Goal: Task Accomplishment & Management: Complete application form

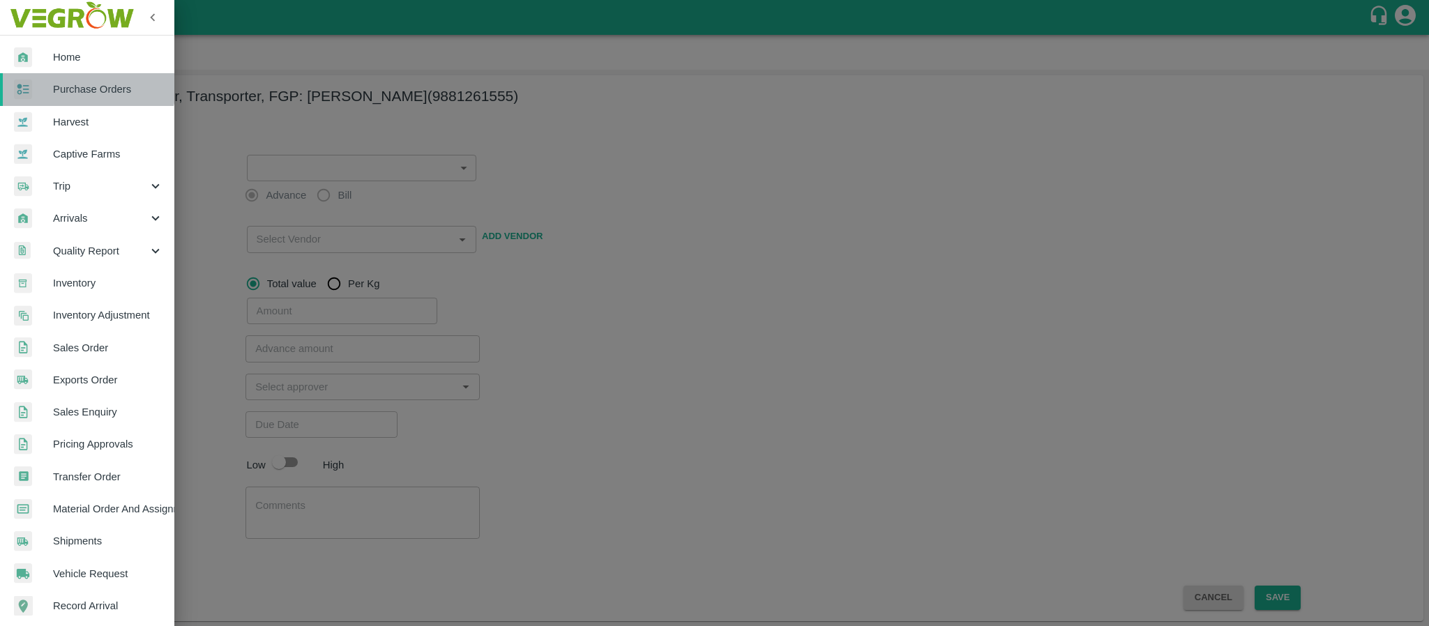
click at [84, 84] on span "Purchase Orders" at bounding box center [108, 89] width 110 height 15
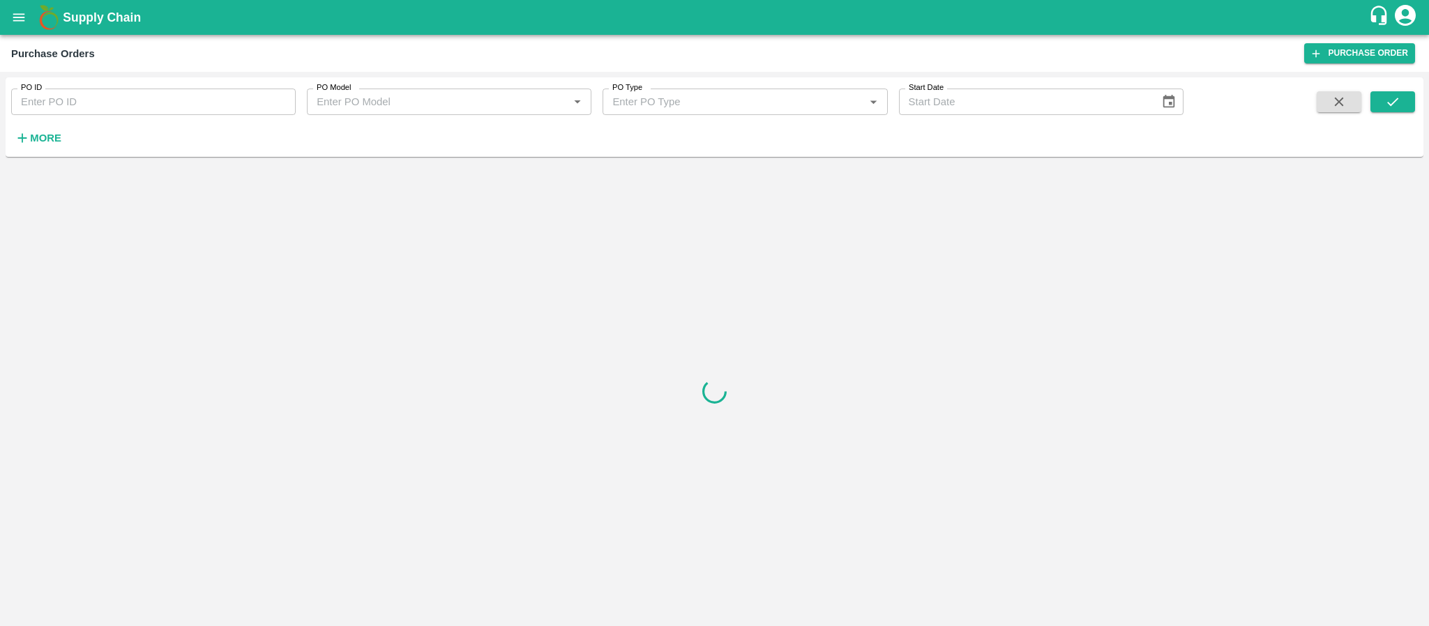
click at [112, 107] on input "PO ID" at bounding box center [153, 102] width 285 height 27
click at [111, 100] on input "PO ID" at bounding box center [153, 102] width 285 height 27
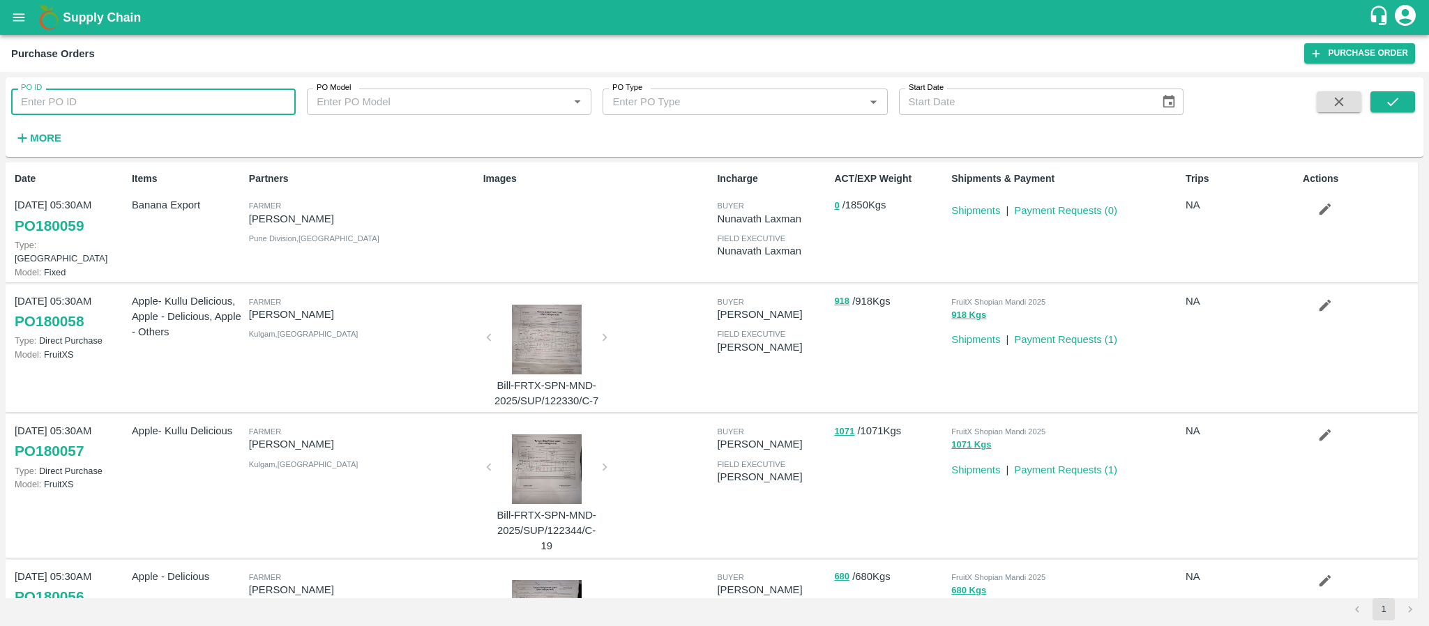
paste input "175289"
type input "175289"
click at [1428, 91] on div "PO ID 175289 PO ID PO Model PO Model   * PO Type PO Type   * Start Date Start D…" at bounding box center [714, 349] width 1429 height 554
click at [1402, 94] on button "submit" at bounding box center [1392, 101] width 45 height 21
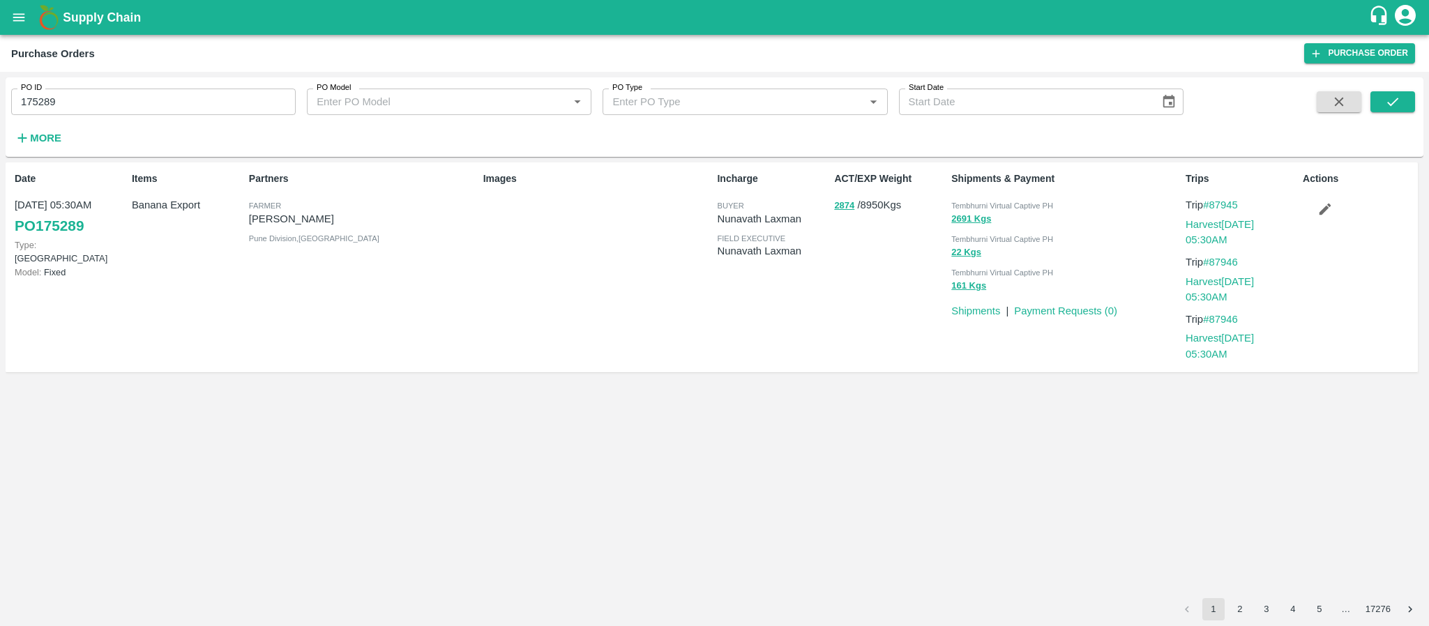
click at [105, 82] on div "PO ID 175289 PO ID" at bounding box center [148, 96] width 296 height 38
click at [115, 107] on input "175289" at bounding box center [153, 102] width 285 height 27
paste input "text"
click at [115, 107] on input "175289" at bounding box center [153, 102] width 285 height 27
click at [1392, 101] on icon "submit" at bounding box center [1392, 101] width 15 height 15
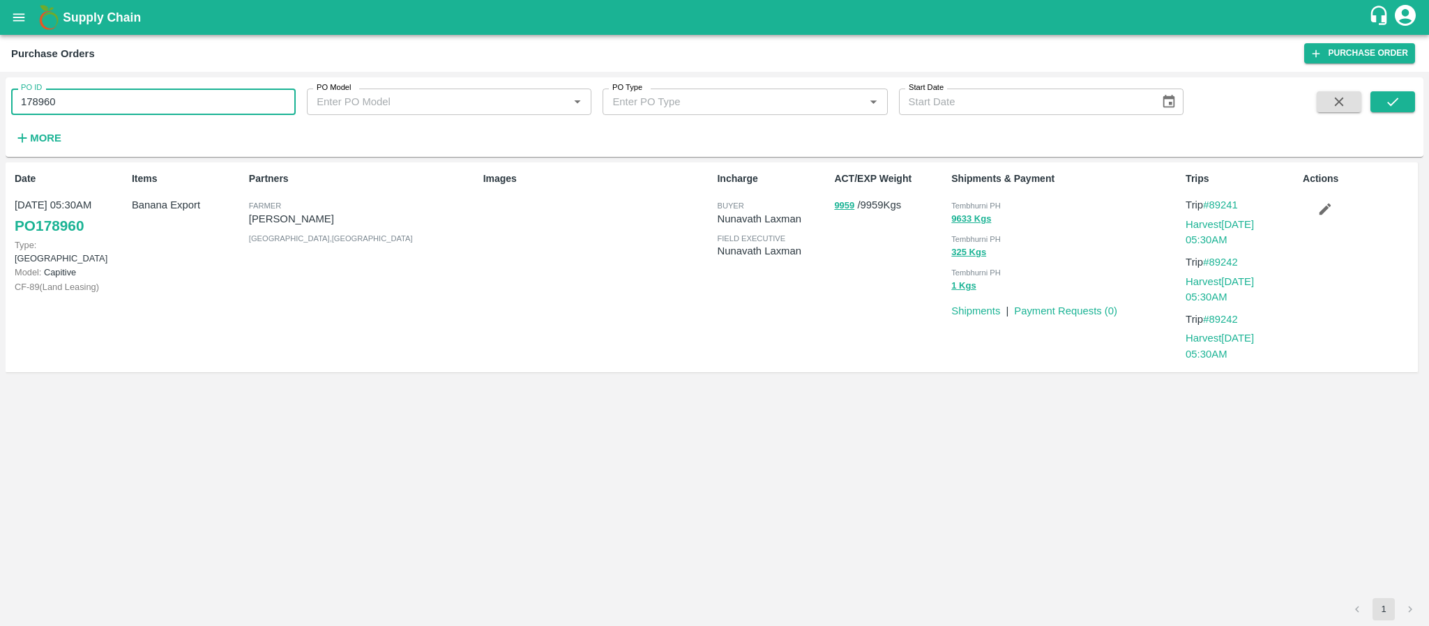
click at [69, 105] on input "178960" at bounding box center [153, 102] width 285 height 27
paste input "text"
click at [67, 107] on input "178960178843" at bounding box center [153, 102] width 285 height 27
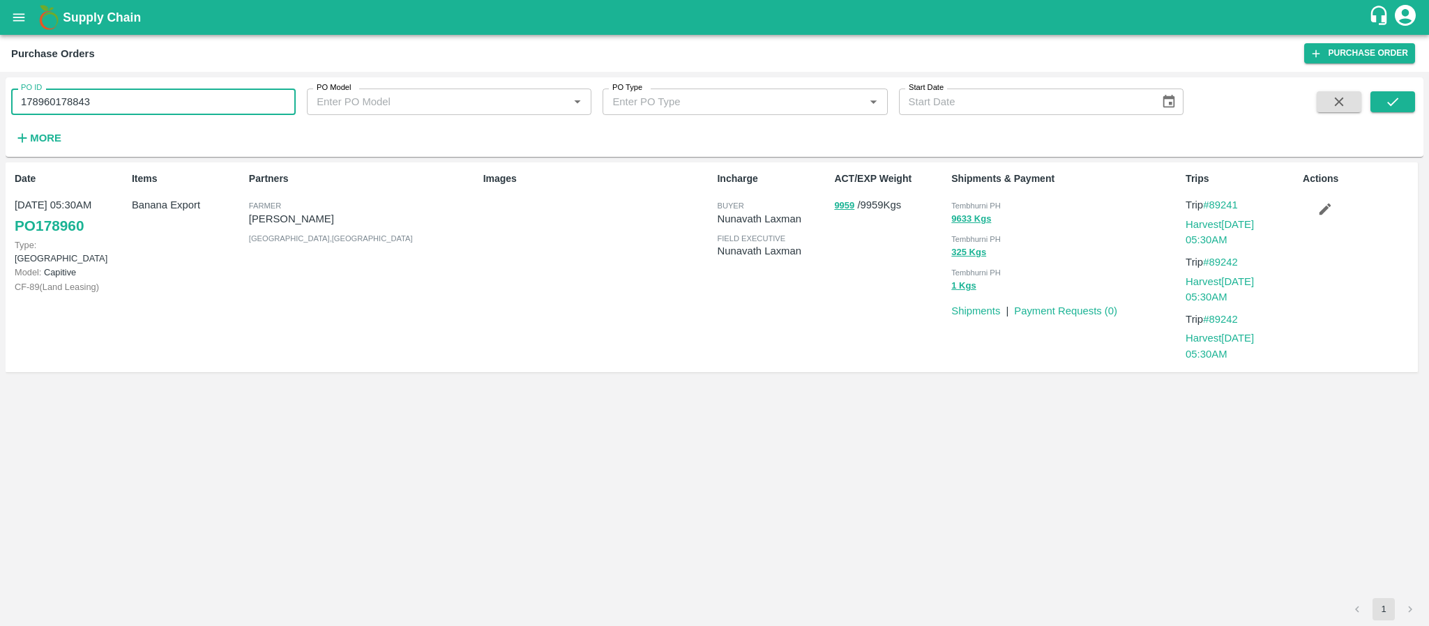
click at [67, 107] on input "178960178843" at bounding box center [153, 102] width 285 height 27
paste input "text"
click at [1398, 96] on icon "submit" at bounding box center [1392, 101] width 15 height 15
click at [144, 103] on input "178843" at bounding box center [153, 102] width 285 height 27
paste input "text"
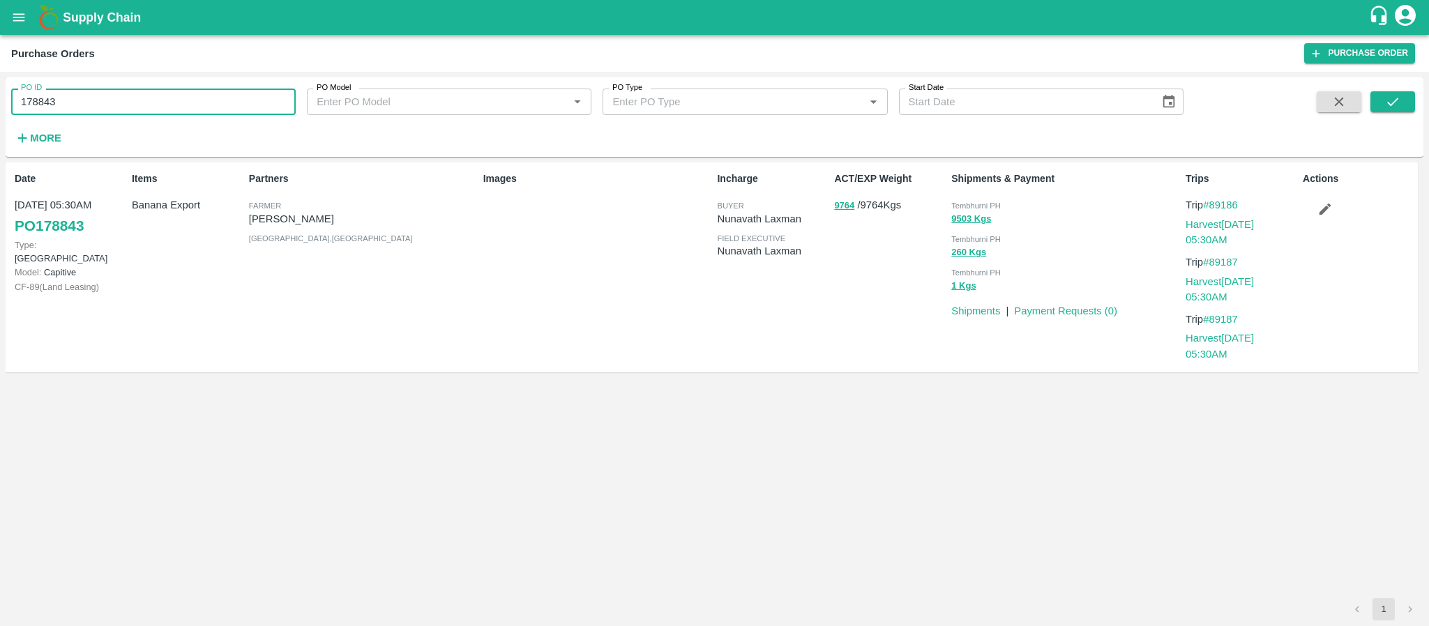
click at [144, 103] on input "178843" at bounding box center [153, 102] width 285 height 27
click at [144, 103] on input "178843177286" at bounding box center [153, 102] width 285 height 27
paste input "text"
click at [1386, 92] on button "submit" at bounding box center [1392, 101] width 45 height 21
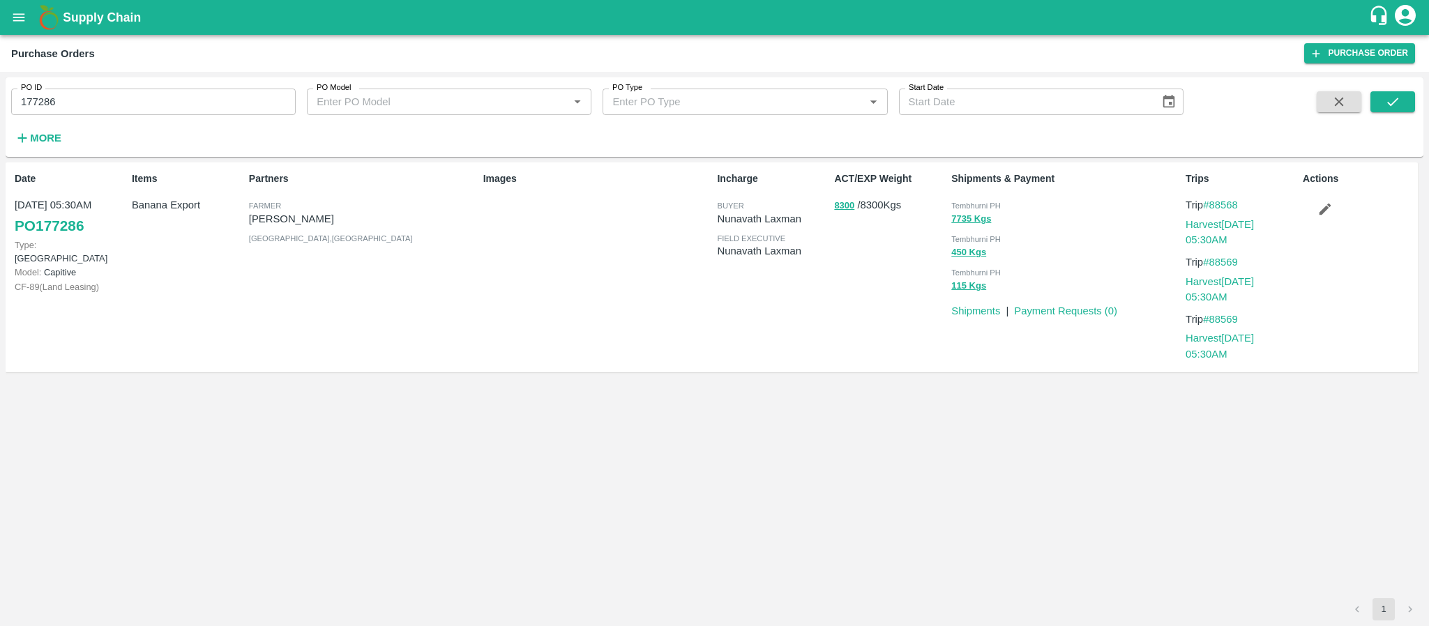
click at [114, 98] on input "177286" at bounding box center [153, 102] width 285 height 27
paste input "text"
click at [1400, 96] on icon "submit" at bounding box center [1392, 101] width 15 height 15
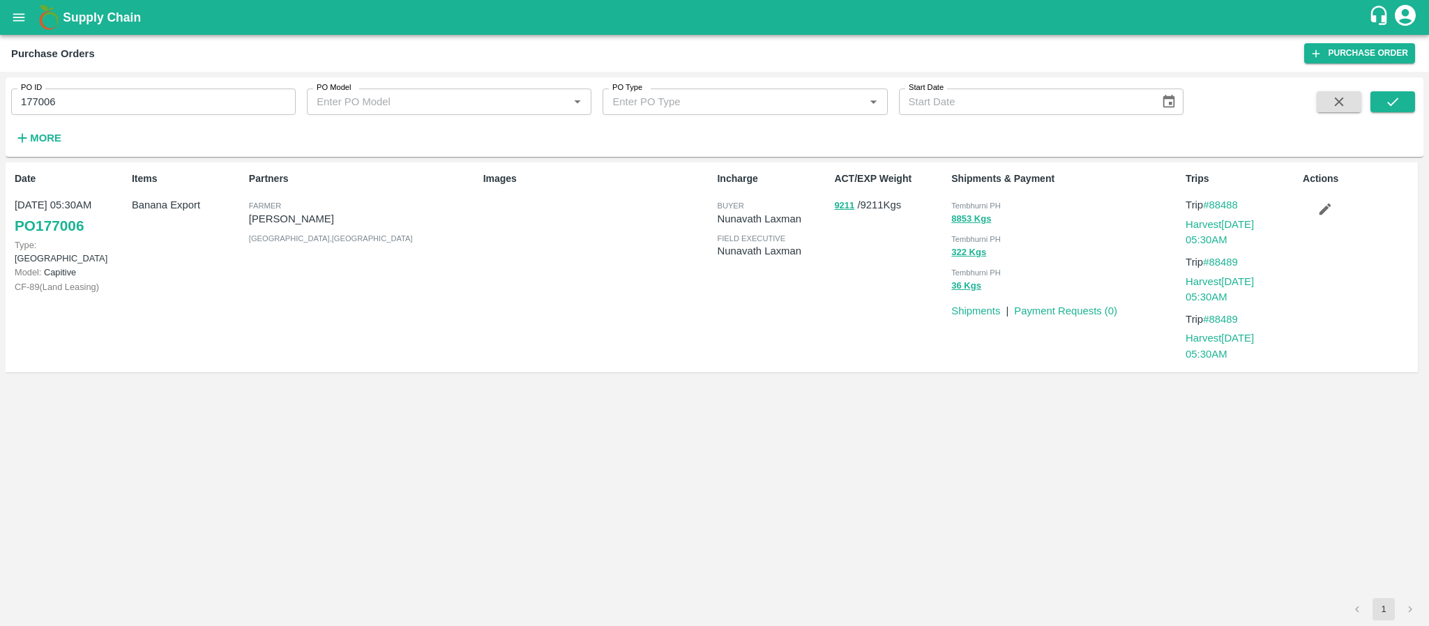
drag, startPoint x: 90, startPoint y: 76, endPoint x: 88, endPoint y: 88, distance: 12.0
click at [90, 77] on div "PO ID 177006 PO ID PO Model PO Model   * PO Type PO Type   * Start Date Start D…" at bounding box center [714, 349] width 1429 height 554
click at [88, 98] on input "177006" at bounding box center [153, 102] width 285 height 27
paste input "text"
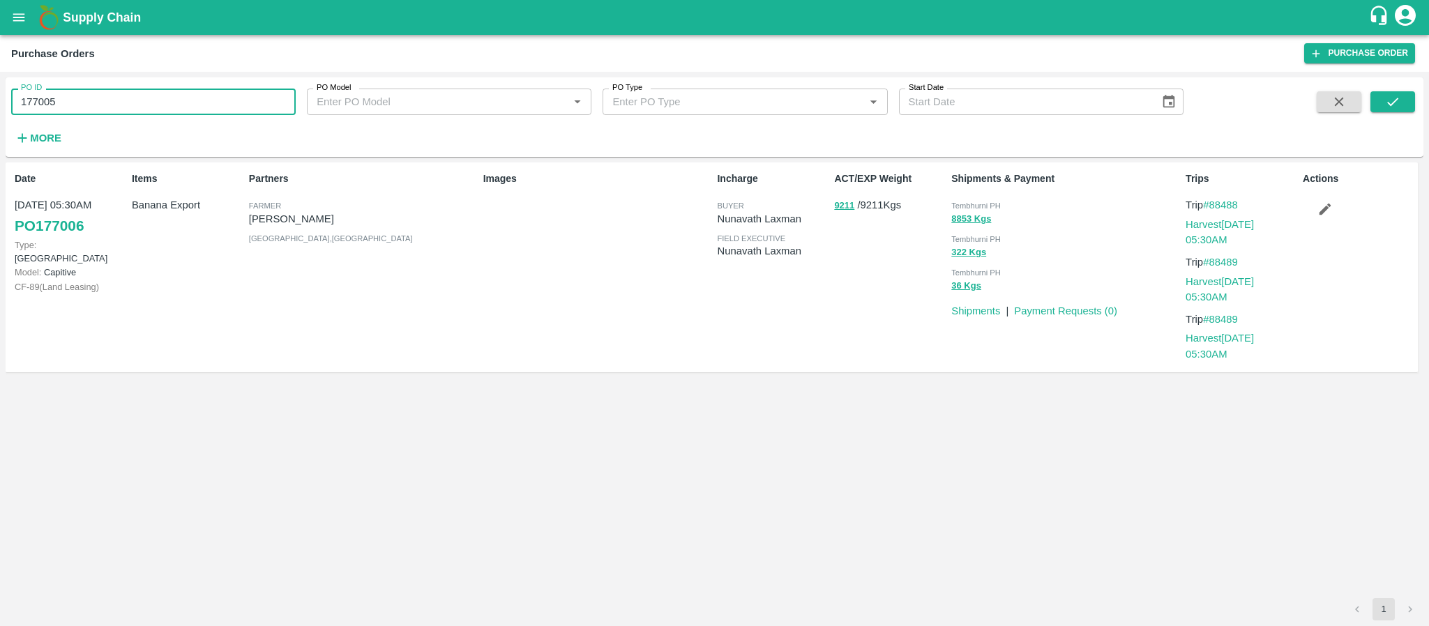
click at [88, 98] on input "177005" at bounding box center [153, 102] width 285 height 27
click at [1383, 97] on button "submit" at bounding box center [1392, 101] width 45 height 21
click at [157, 107] on input "177005" at bounding box center [153, 102] width 285 height 27
paste input "text"
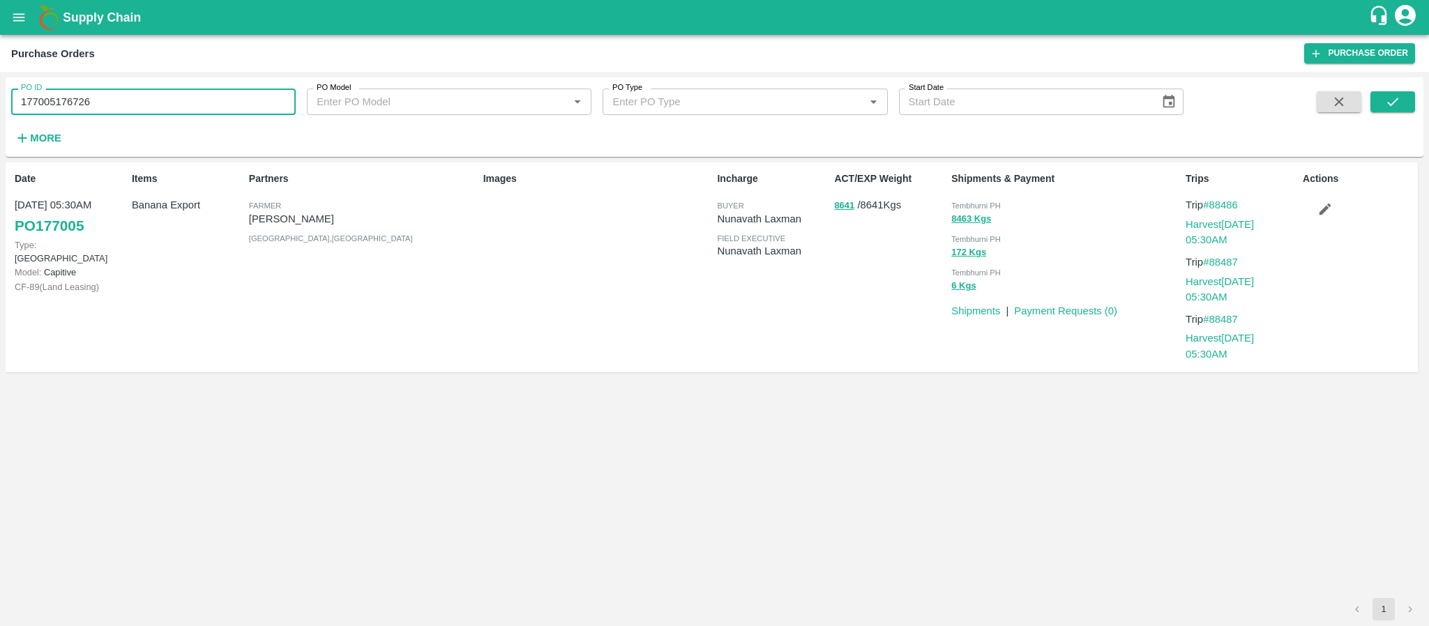
click at [157, 107] on input "177005176726" at bounding box center [153, 102] width 285 height 27
paste input "text"
click at [157, 107] on input "177005176726" at bounding box center [153, 102] width 285 height 27
click at [1396, 107] on icon "submit" at bounding box center [1392, 101] width 15 height 15
click at [140, 96] on input "176726" at bounding box center [153, 102] width 285 height 27
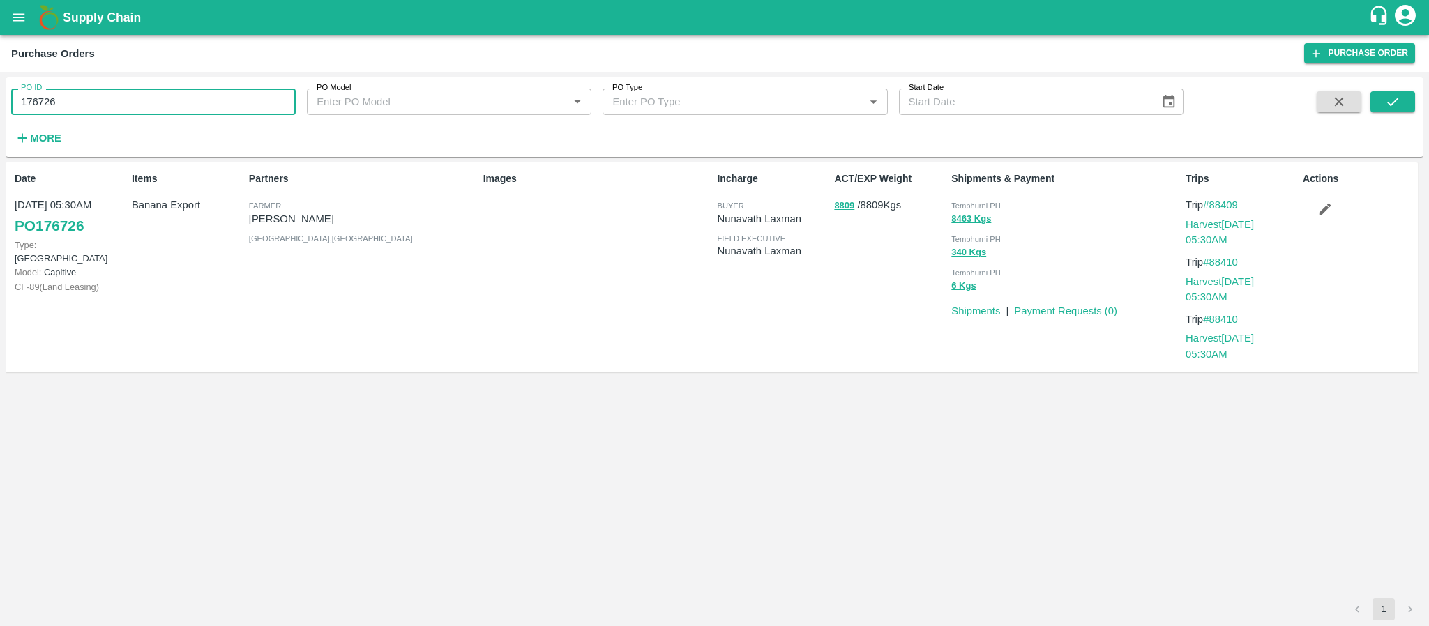
click at [140, 96] on input "176726" at bounding box center [153, 102] width 285 height 27
paste input "text"
click at [139, 96] on input "176726176724" at bounding box center [153, 102] width 285 height 27
paste input "text"
click at [139, 96] on input "176724" at bounding box center [153, 102] width 285 height 27
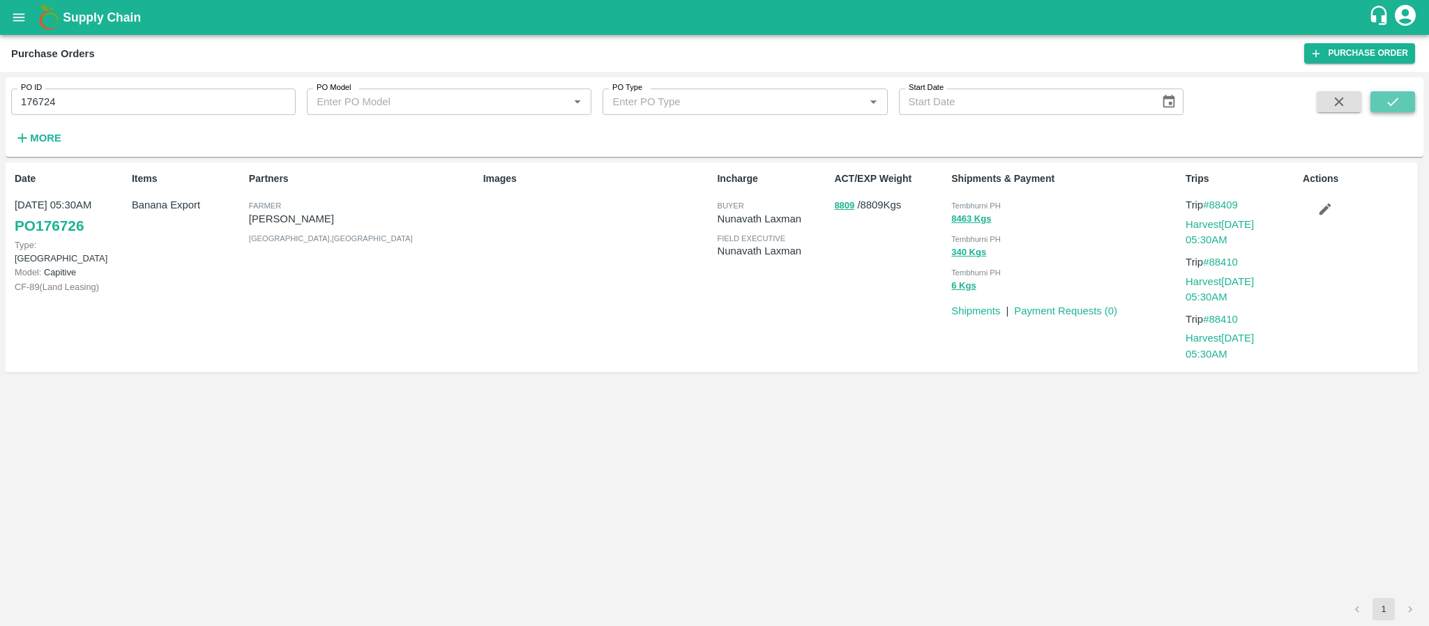
click at [1412, 92] on button "submit" at bounding box center [1392, 101] width 45 height 21
click at [36, 103] on input "176724" at bounding box center [153, 102] width 285 height 27
paste input "text"
click at [1388, 100] on icon "submit" at bounding box center [1392, 101] width 15 height 15
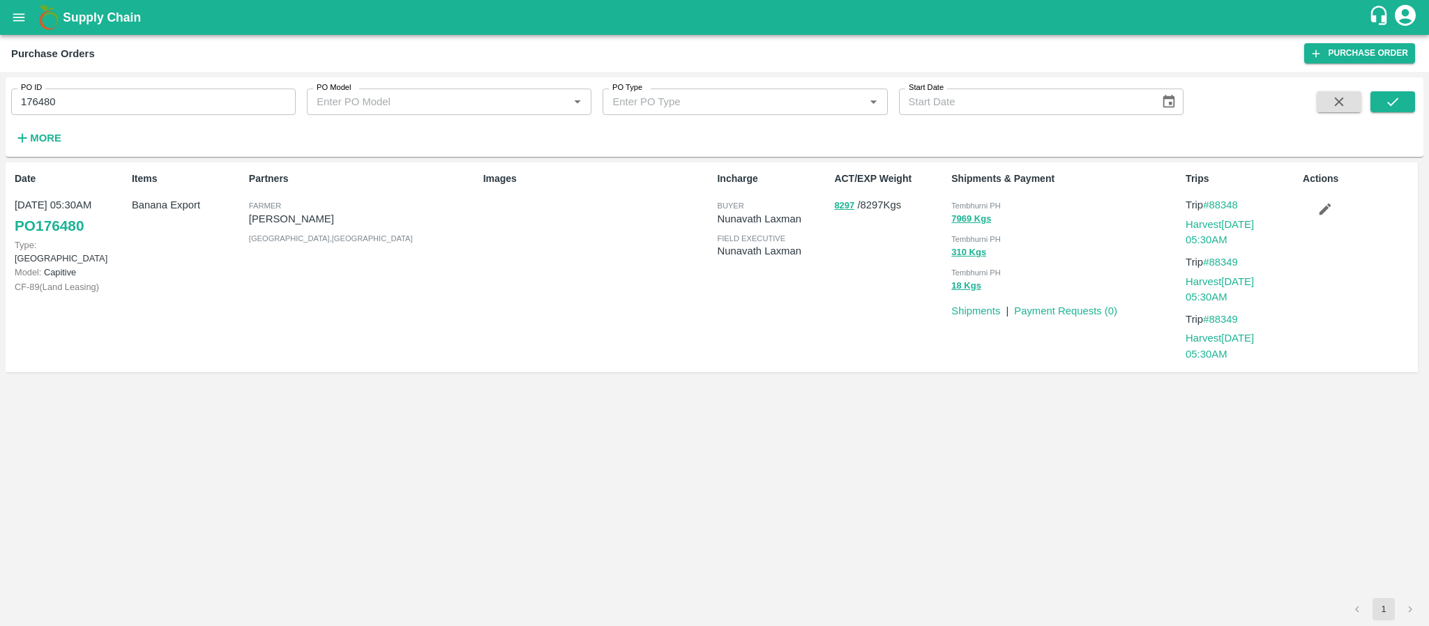
click at [99, 109] on input "176480" at bounding box center [153, 102] width 285 height 27
paste input "text"
click at [99, 109] on input "176481" at bounding box center [153, 102] width 285 height 27
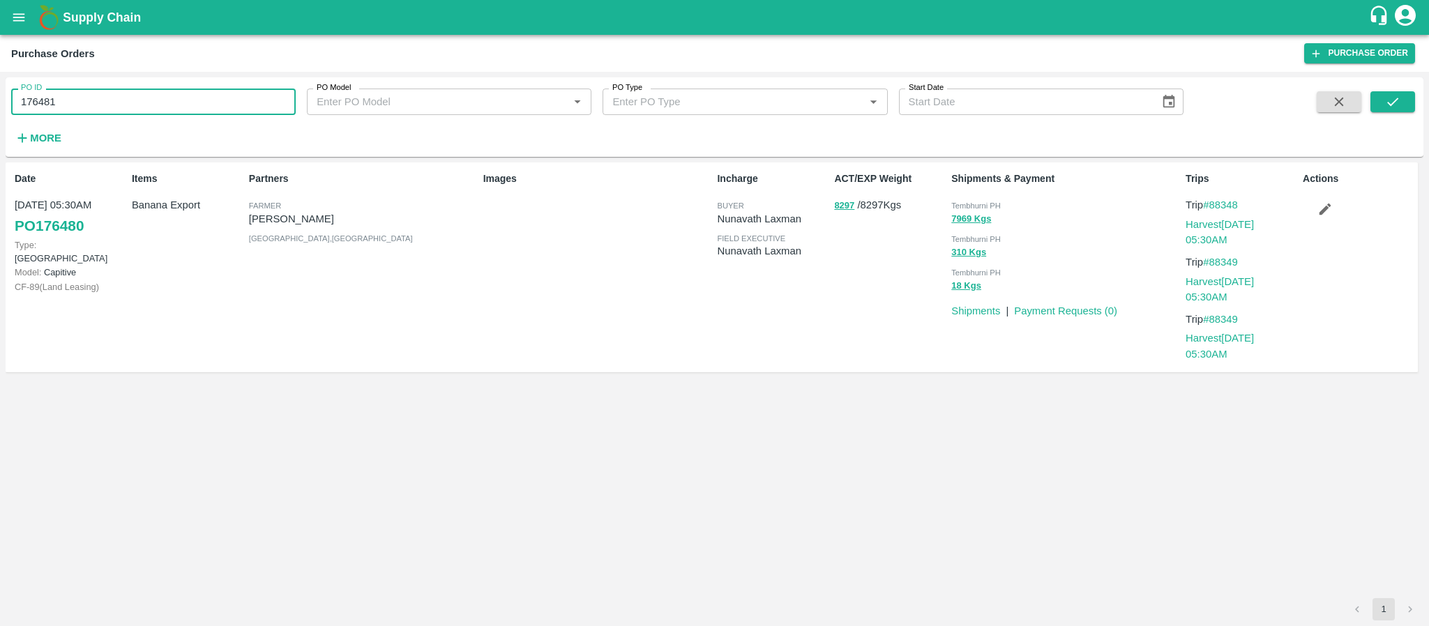
click at [99, 109] on input "176481" at bounding box center [153, 102] width 285 height 27
paste input "text"
click at [1409, 92] on button "submit" at bounding box center [1392, 101] width 45 height 21
click at [82, 114] on input "176481" at bounding box center [153, 102] width 285 height 27
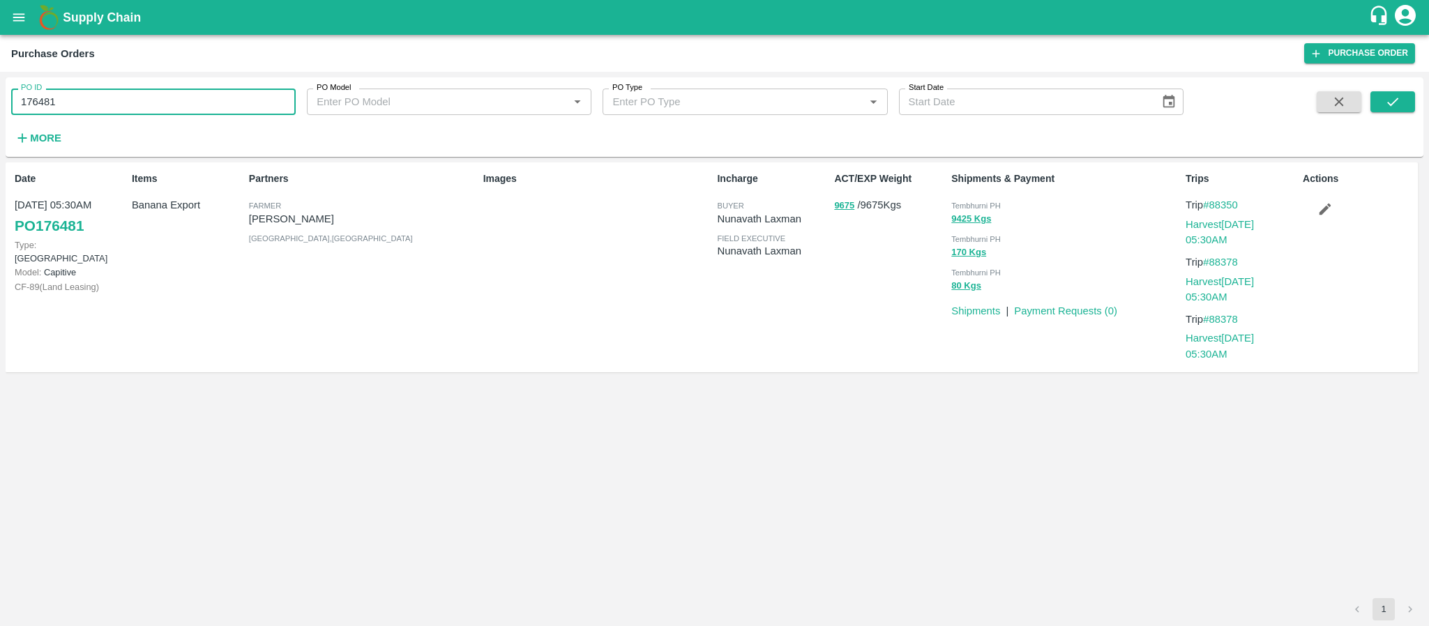
paste input "text"
click at [82, 114] on input "175380" at bounding box center [153, 102] width 285 height 27
click at [1413, 101] on button "submit" at bounding box center [1392, 101] width 45 height 21
click at [118, 101] on input "175380" at bounding box center [153, 102] width 285 height 27
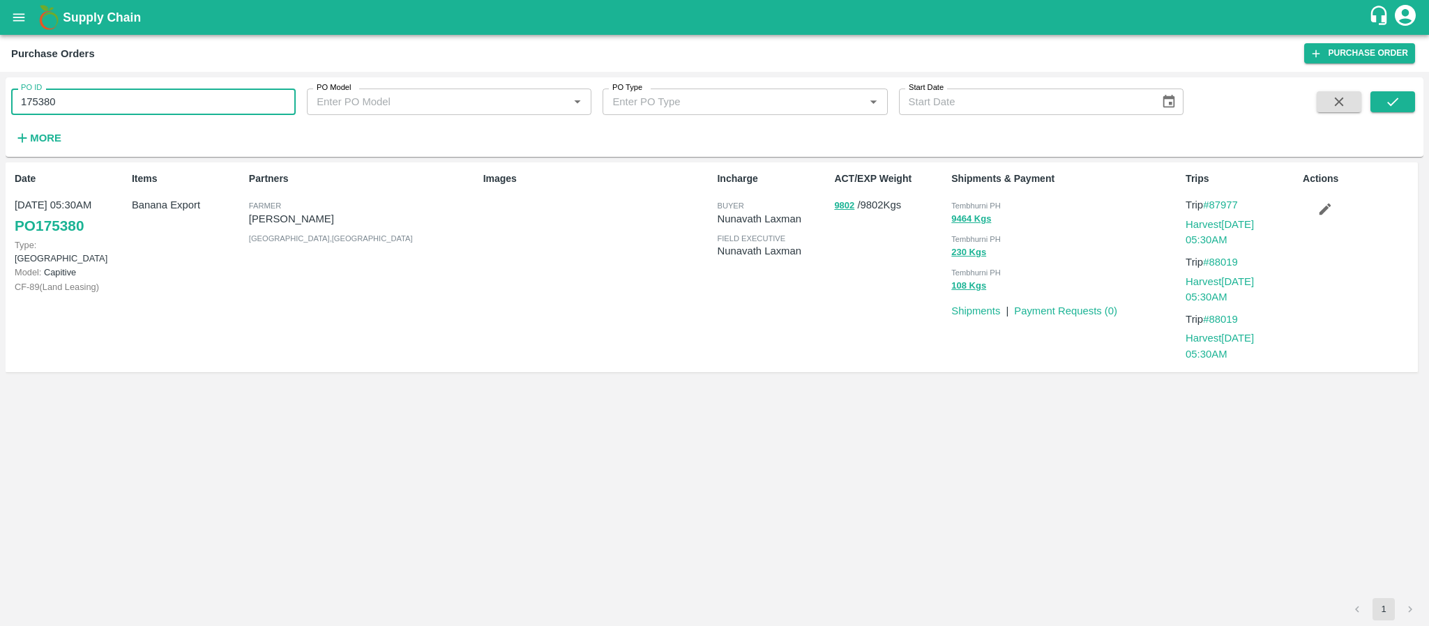
click at [118, 101] on input "175380" at bounding box center [153, 102] width 285 height 27
paste input "text"
click at [1386, 101] on icon "submit" at bounding box center [1392, 101] width 15 height 15
click at [34, 99] on input "175310" at bounding box center [153, 102] width 285 height 27
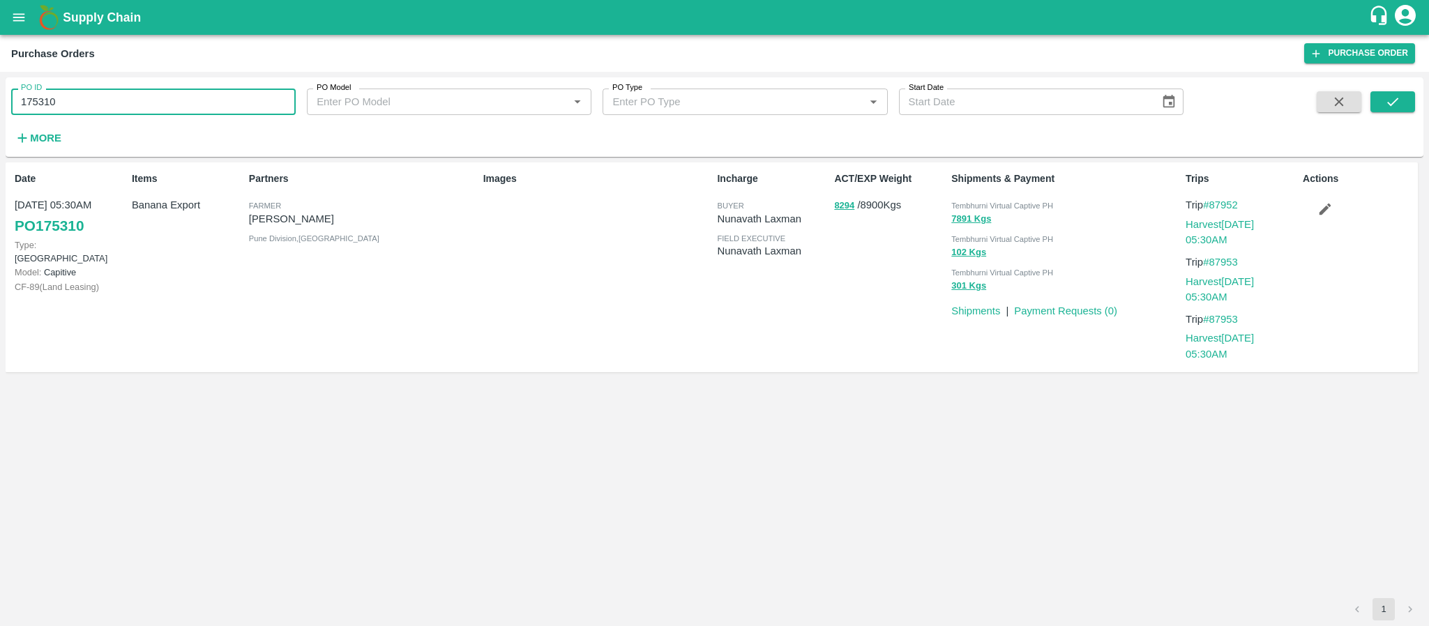
paste input "text"
click at [1380, 105] on button "submit" at bounding box center [1392, 101] width 45 height 21
click at [42, 98] on input "173758" at bounding box center [153, 102] width 285 height 27
click at [1428, 112] on div "PO ID 173758 PO ID PO Model PO Model   * PO Type PO Type   * Start Date Start D…" at bounding box center [714, 349] width 1429 height 554
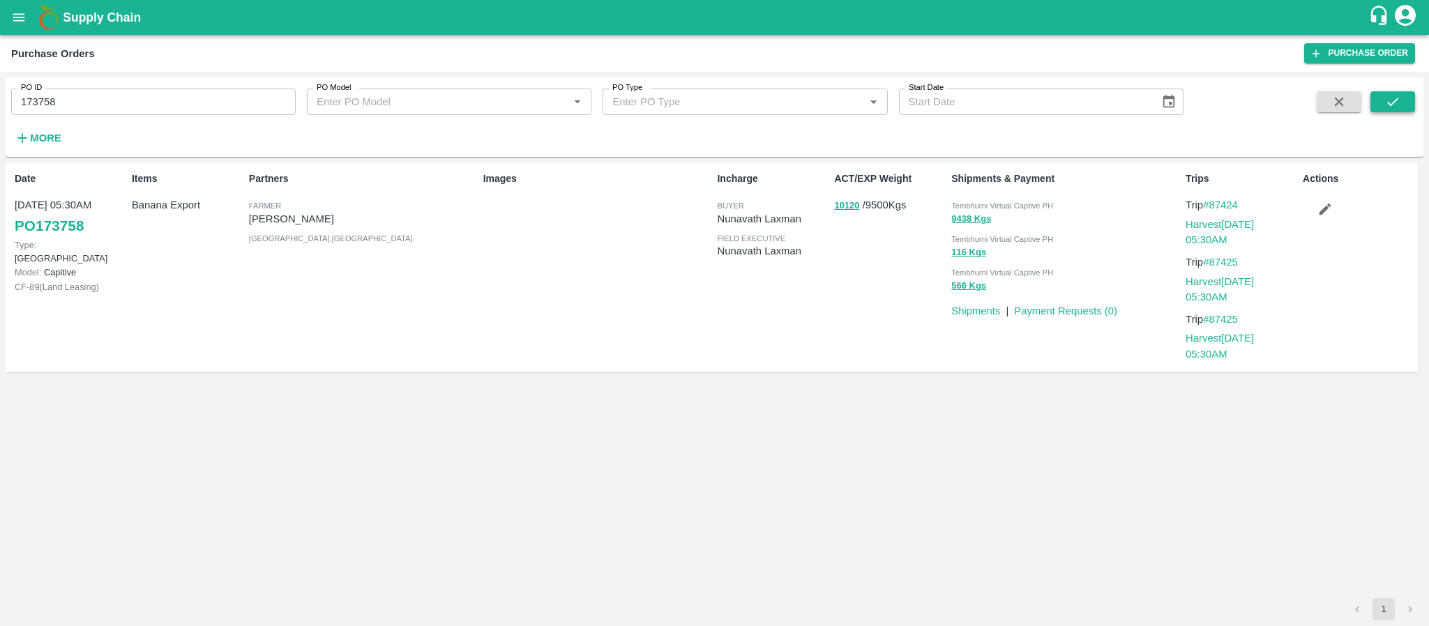
click at [1405, 103] on button "submit" at bounding box center [1392, 101] width 45 height 21
click at [20, 105] on input "173758" at bounding box center [153, 102] width 285 height 27
click at [23, 103] on input "173758" at bounding box center [153, 102] width 285 height 27
paste input "text"
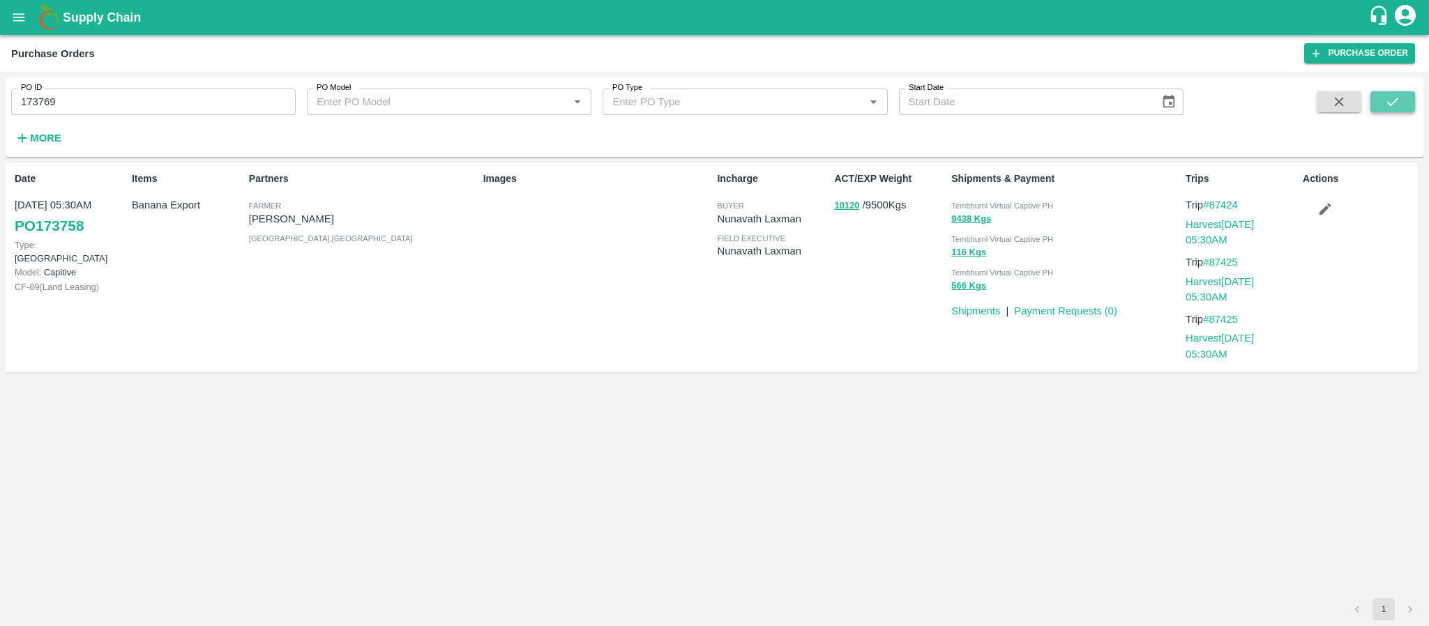
click at [1380, 103] on button "submit" at bounding box center [1392, 101] width 45 height 21
click at [28, 105] on input "173769" at bounding box center [153, 102] width 285 height 27
paste input "text"
click at [1388, 100] on icon "submit" at bounding box center [1392, 101] width 15 height 15
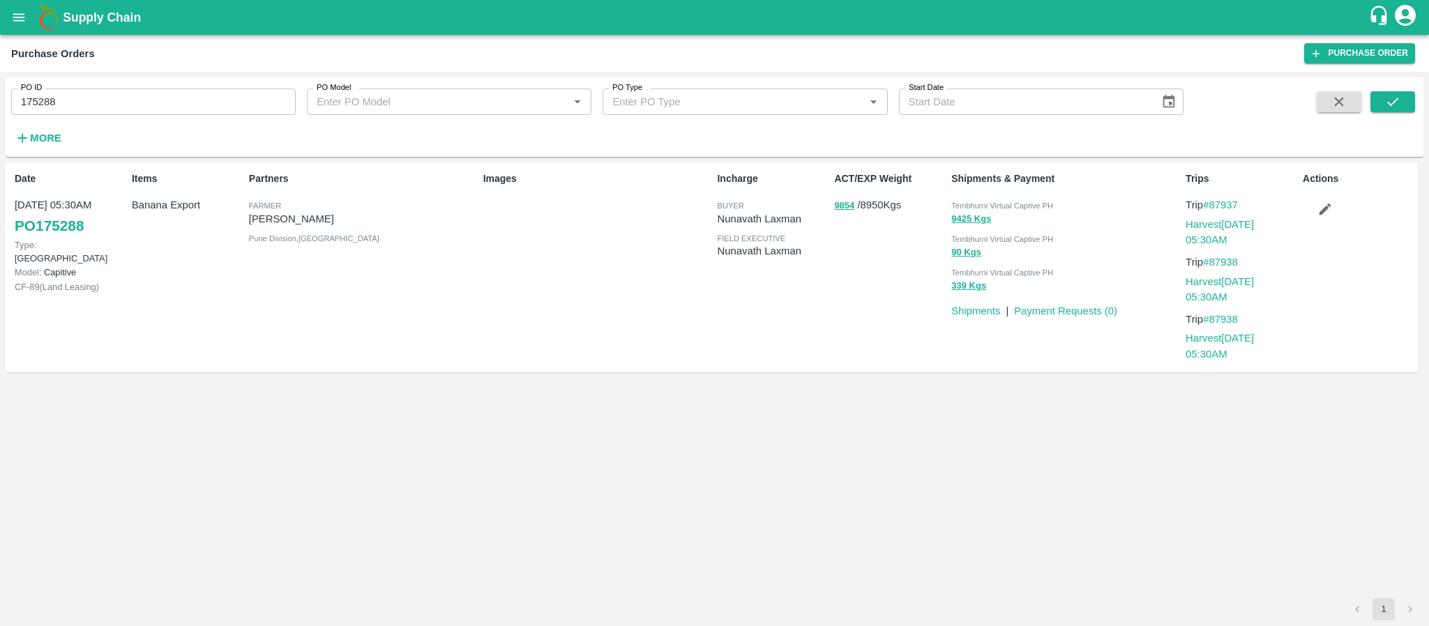
click at [28, 105] on input "175288" at bounding box center [153, 102] width 285 height 27
paste input "text"
click at [1388, 94] on icon "submit" at bounding box center [1392, 101] width 15 height 15
click at [105, 107] on input "175289" at bounding box center [153, 102] width 285 height 27
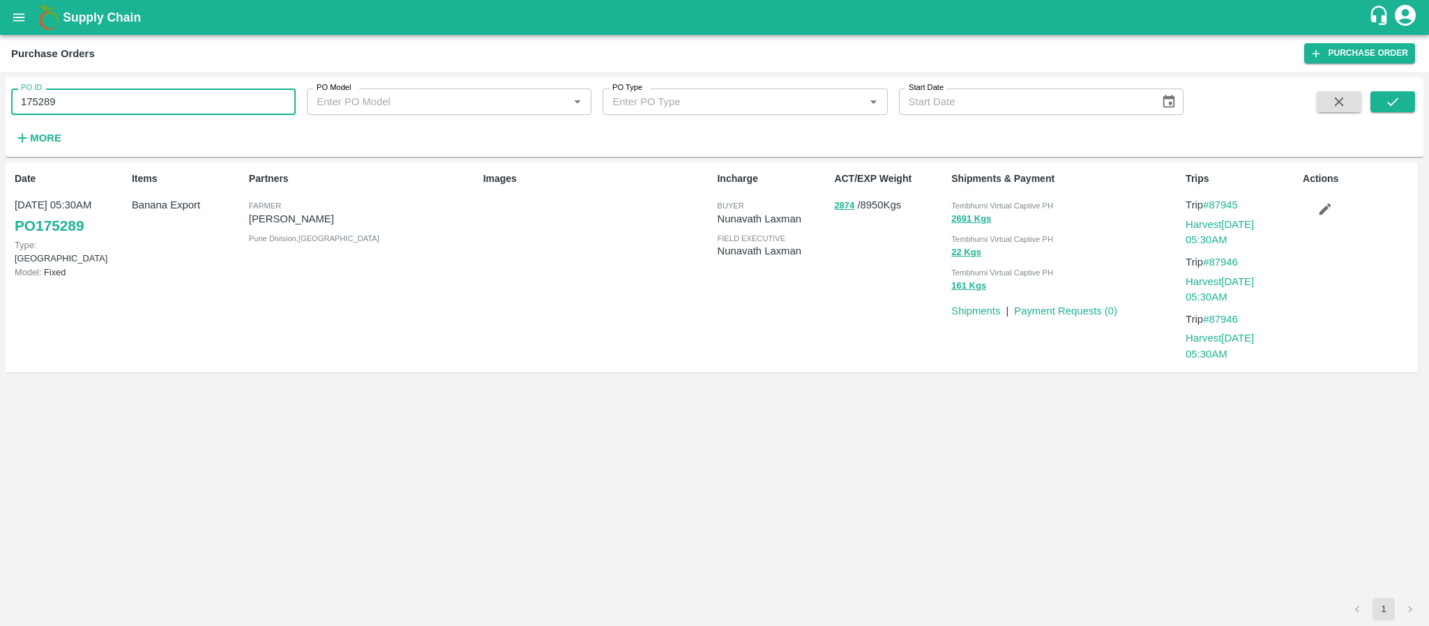
click at [105, 107] on input "175289" at bounding box center [153, 102] width 285 height 27
paste input "text"
click at [1406, 99] on button "submit" at bounding box center [1392, 101] width 45 height 21
click at [103, 99] on input "175306" at bounding box center [153, 102] width 285 height 27
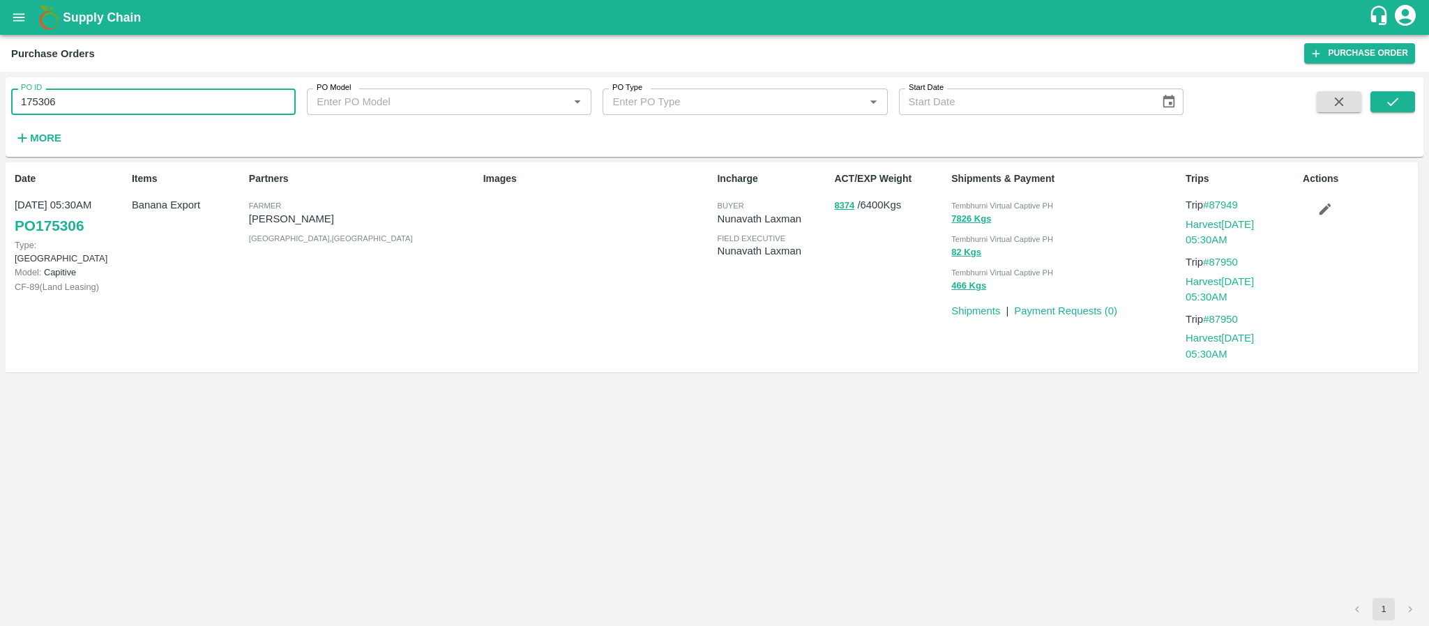
click at [103, 99] on input "175306" at bounding box center [153, 102] width 285 height 27
paste input "text"
click at [1388, 97] on icon "submit" at bounding box center [1392, 101] width 15 height 15
click at [111, 112] on input "175318" at bounding box center [153, 102] width 285 height 27
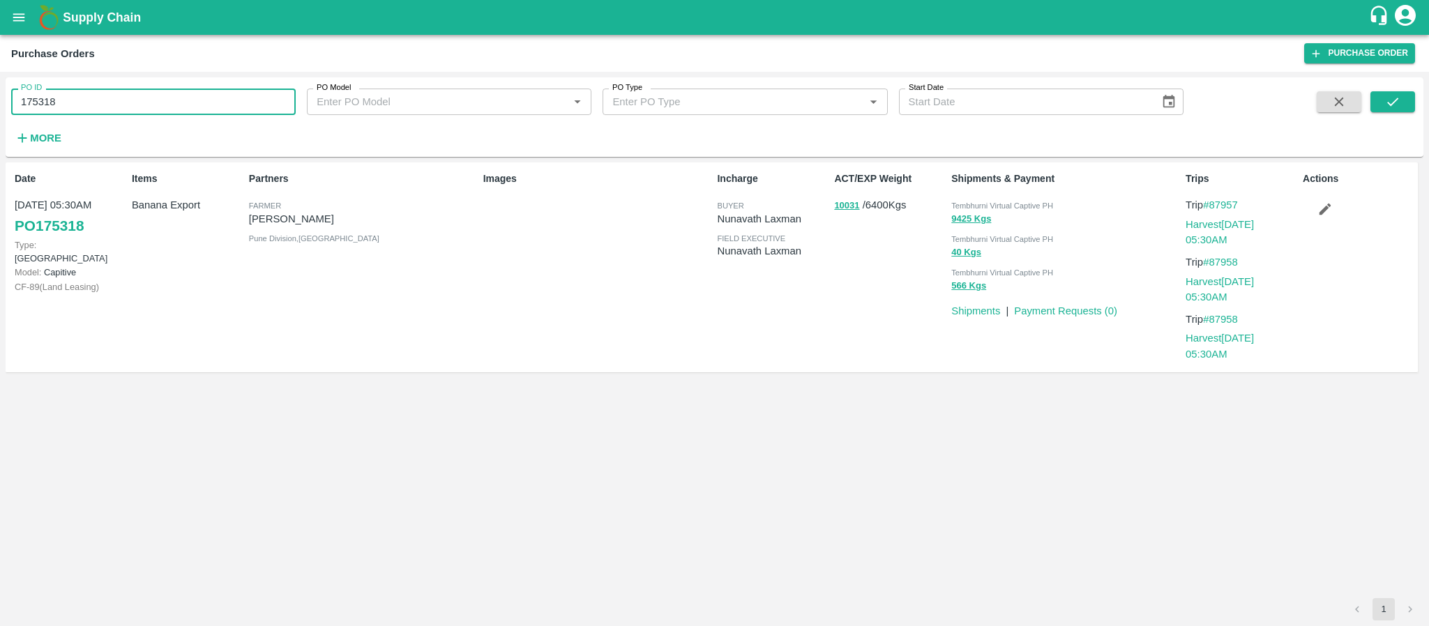
click at [111, 112] on input "175318" at bounding box center [153, 102] width 285 height 27
paste input "text"
click at [1409, 99] on button "submit" at bounding box center [1392, 101] width 45 height 21
click at [146, 109] on input "175285" at bounding box center [153, 102] width 285 height 27
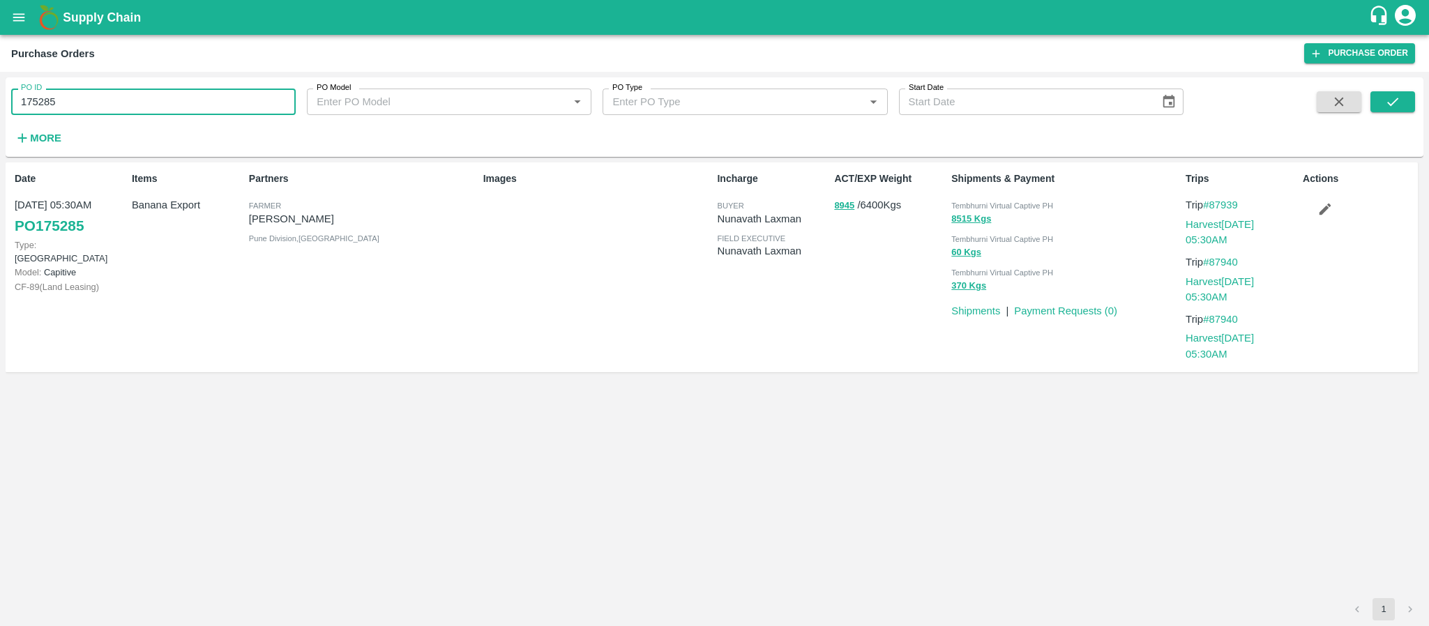
click at [146, 109] on input "175285" at bounding box center [153, 102] width 285 height 27
paste input "text"
click at [1381, 95] on button "submit" at bounding box center [1392, 101] width 45 height 21
click at [34, 105] on input "174689" at bounding box center [153, 102] width 285 height 27
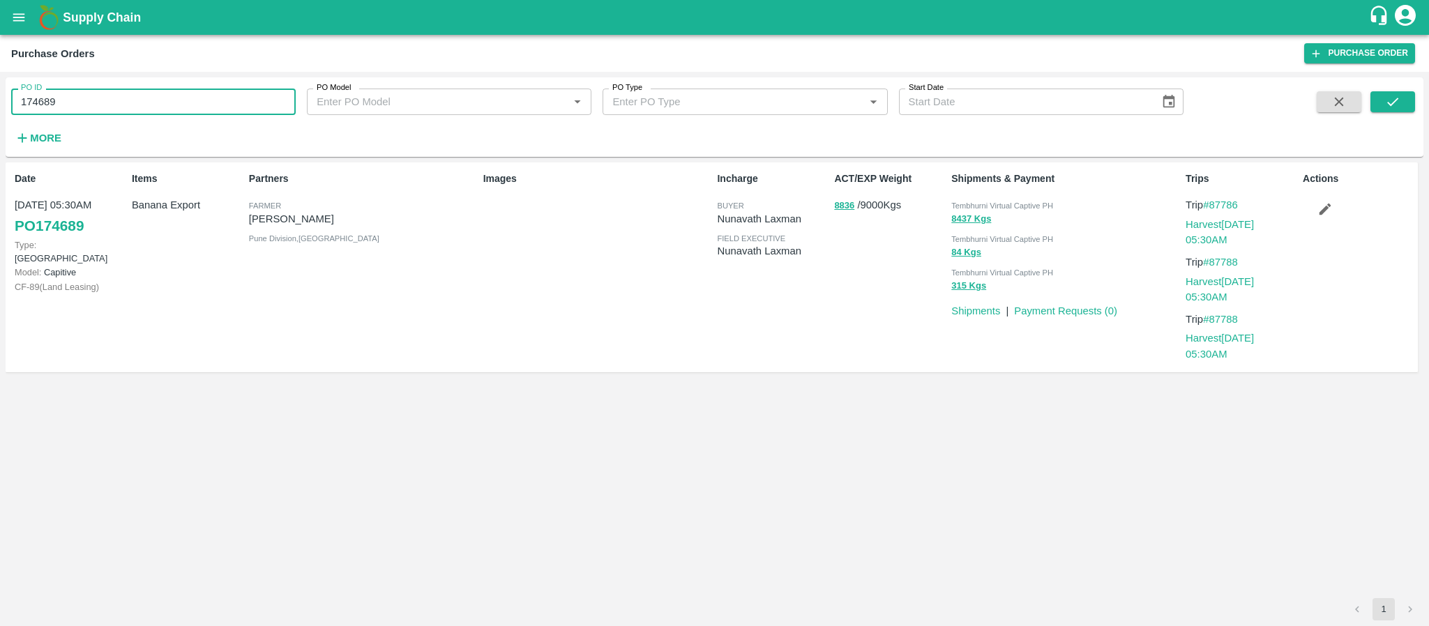
click at [34, 105] on input "174689" at bounding box center [153, 102] width 285 height 27
paste input "text"
click at [1405, 96] on button "submit" at bounding box center [1392, 101] width 45 height 21
click at [36, 105] on input "174688" at bounding box center [153, 102] width 285 height 27
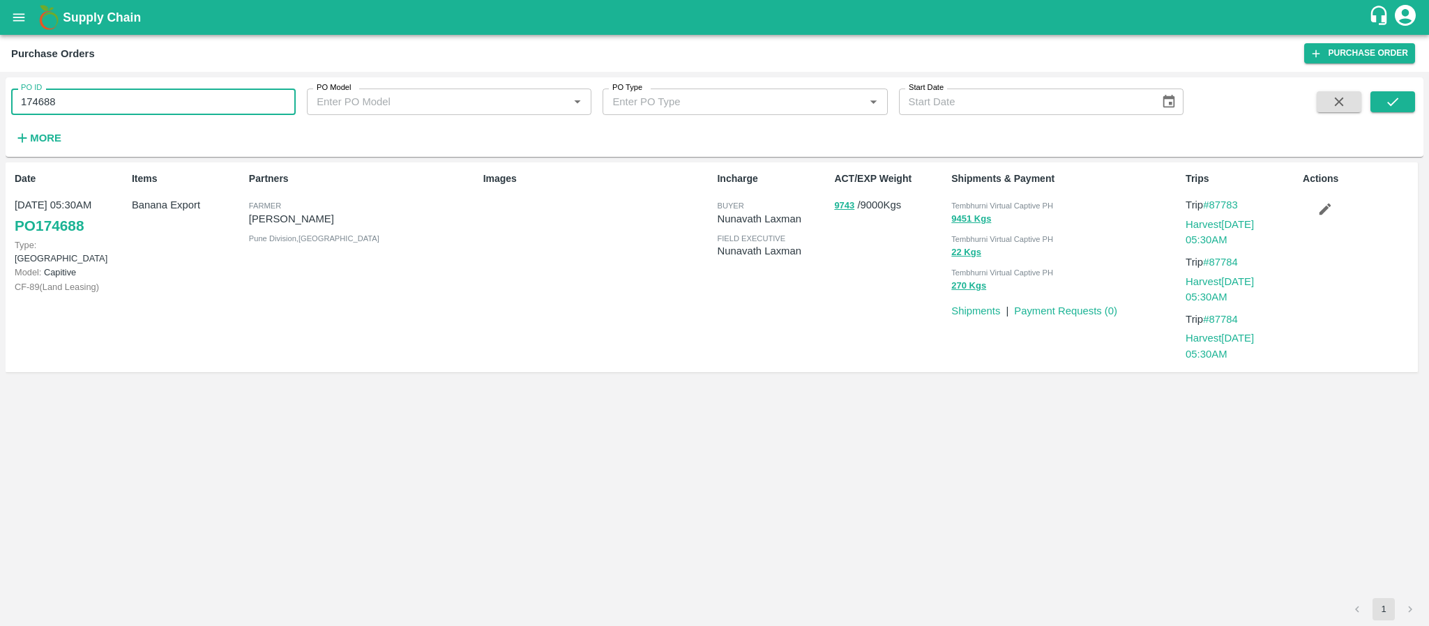
paste input "text"
click at [1390, 99] on icon "submit" at bounding box center [1392, 101] width 15 height 15
click at [45, 94] on input "174699" at bounding box center [153, 102] width 285 height 27
paste input "text"
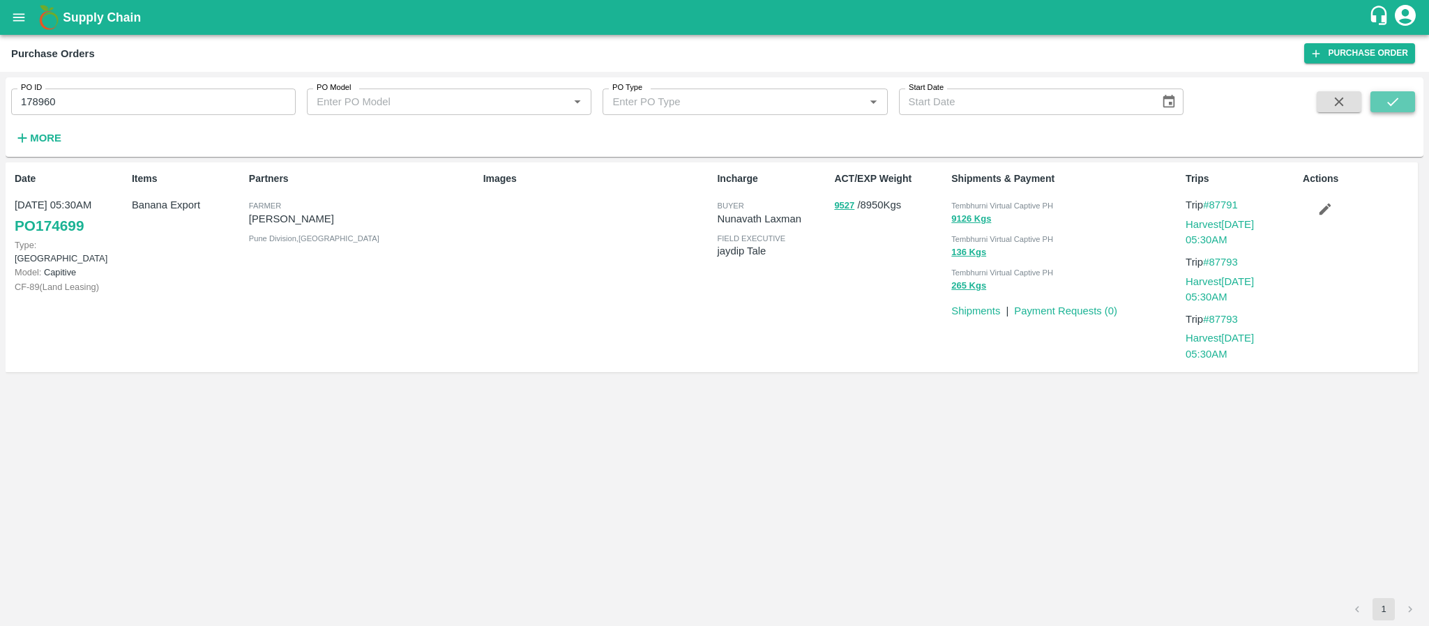
click at [1398, 92] on button "submit" at bounding box center [1392, 101] width 45 height 21
click at [38, 99] on input "178960" at bounding box center [153, 102] width 285 height 27
paste input "text"
click at [1394, 97] on icon "submit" at bounding box center [1392, 101] width 15 height 15
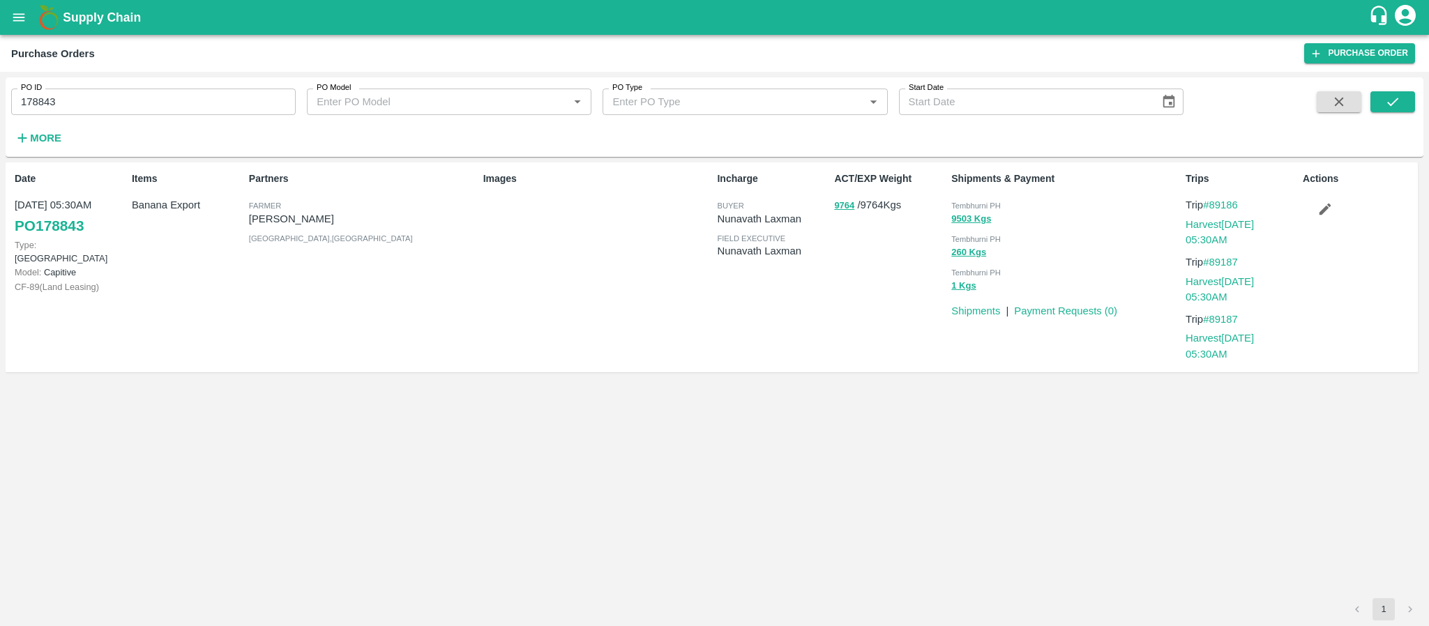
click at [121, 109] on input "178843" at bounding box center [153, 102] width 285 height 27
paste input "text"
click at [121, 109] on input "178843" at bounding box center [153, 102] width 285 height 27
click at [1387, 103] on icon "submit" at bounding box center [1392, 101] width 15 height 15
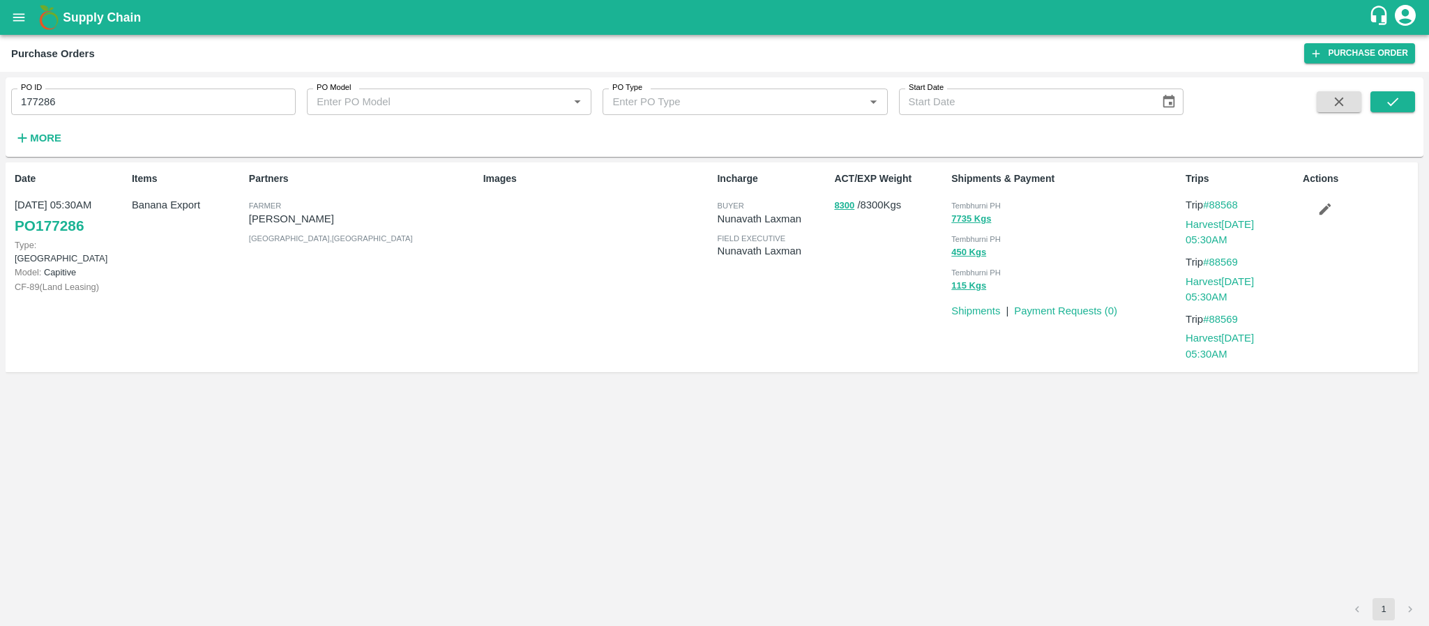
click at [42, 105] on input "177286" at bounding box center [153, 102] width 285 height 27
paste input "text"
click at [1392, 103] on icon "submit" at bounding box center [1392, 102] width 11 height 8
click at [49, 93] on input "177006" at bounding box center [153, 102] width 285 height 27
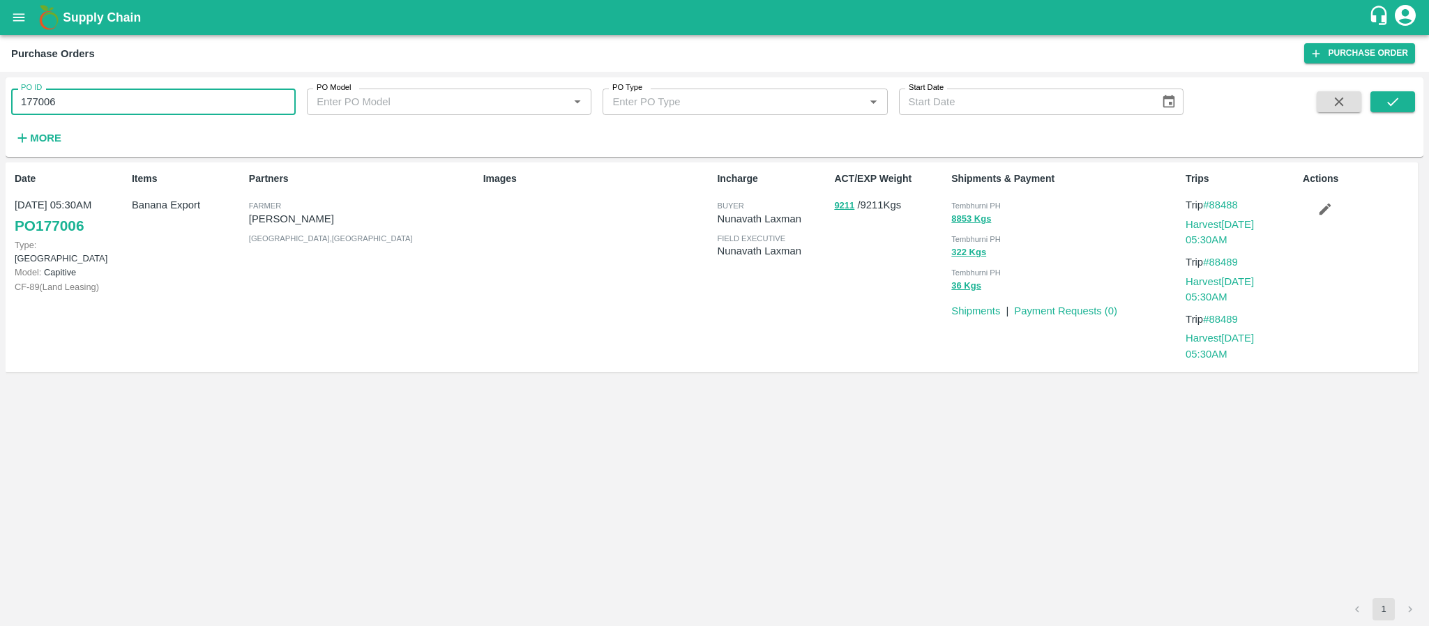
click at [49, 93] on input "177006" at bounding box center [153, 102] width 285 height 27
paste input "text"
click at [1375, 105] on button "submit" at bounding box center [1392, 101] width 45 height 21
click at [44, 96] on input "177005" at bounding box center [153, 102] width 285 height 27
paste input "text"
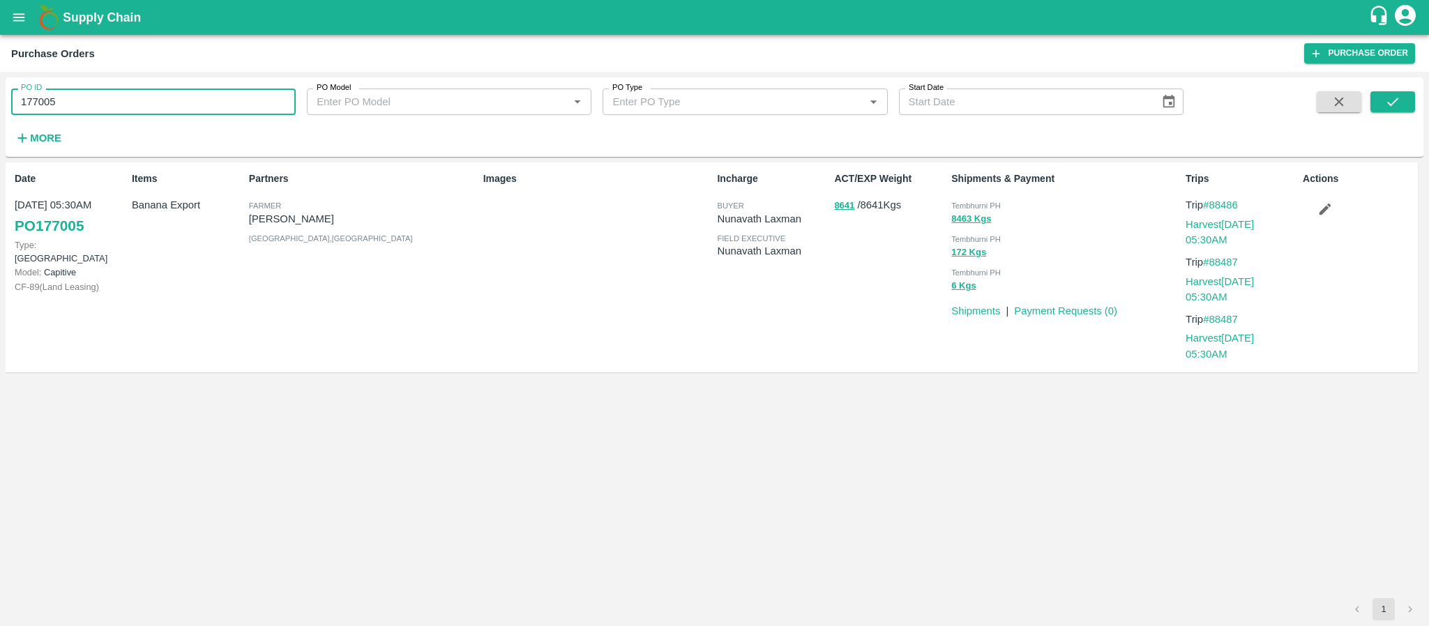
click at [44, 96] on input "177005" at bounding box center [153, 102] width 285 height 27
type input "176726"
click at [1398, 107] on icon "submit" at bounding box center [1392, 101] width 15 height 15
click at [1051, 308] on link "Payment Requests ( 0 )" at bounding box center [1065, 310] width 103 height 11
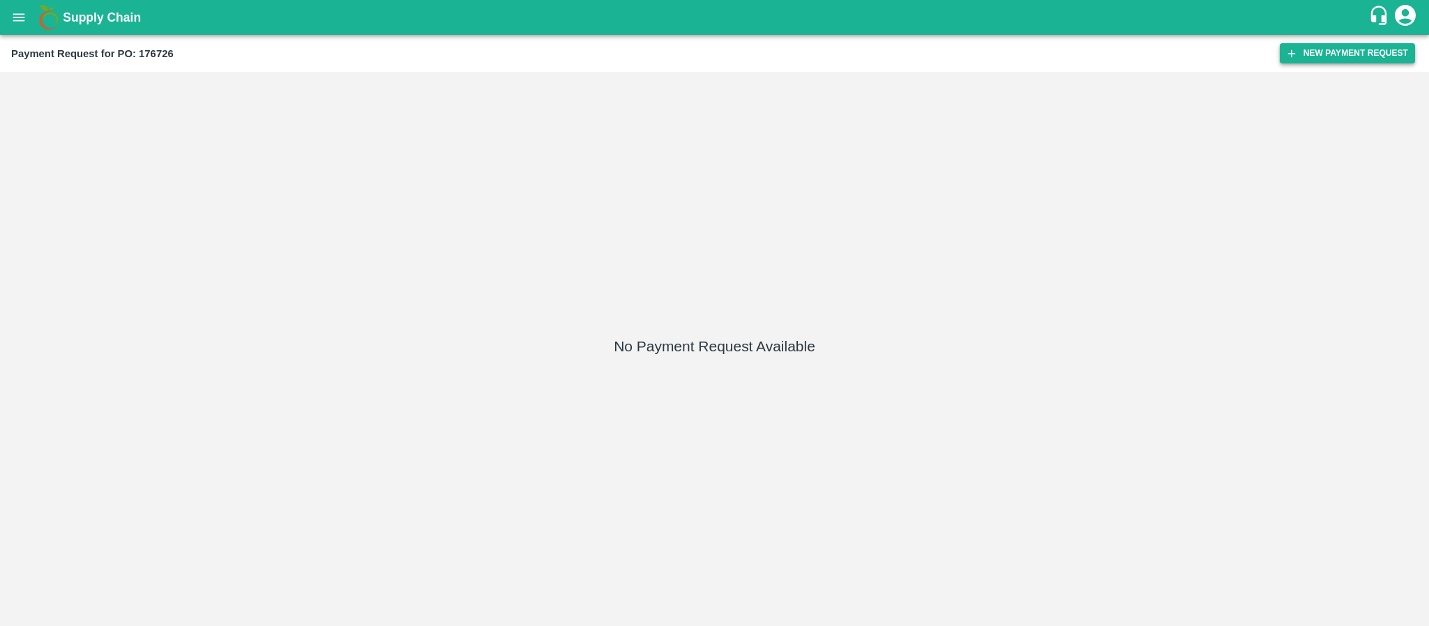
click at [1327, 61] on button "New Payment Request" at bounding box center [1347, 53] width 135 height 20
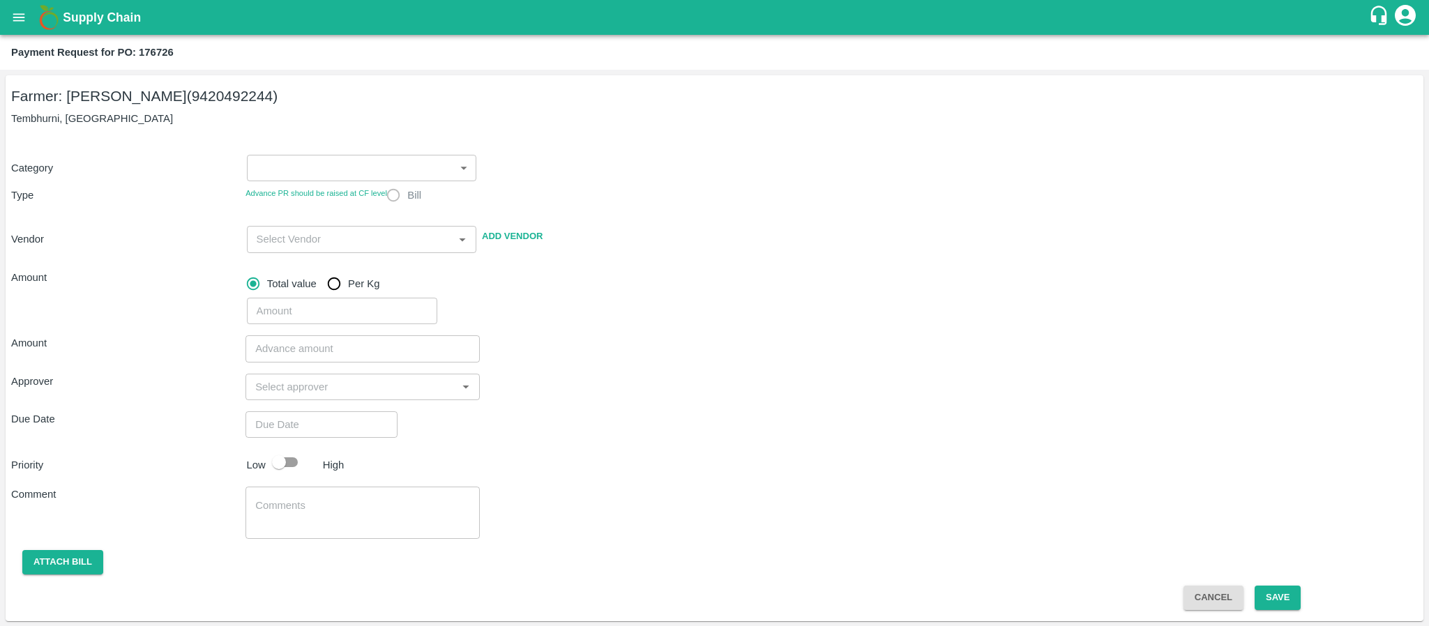
click at [375, 169] on body "Supply Chain Payment Request for PO: 176726 Farmer: Sharada Ramesh Shinde (9420…" at bounding box center [714, 313] width 1429 height 626
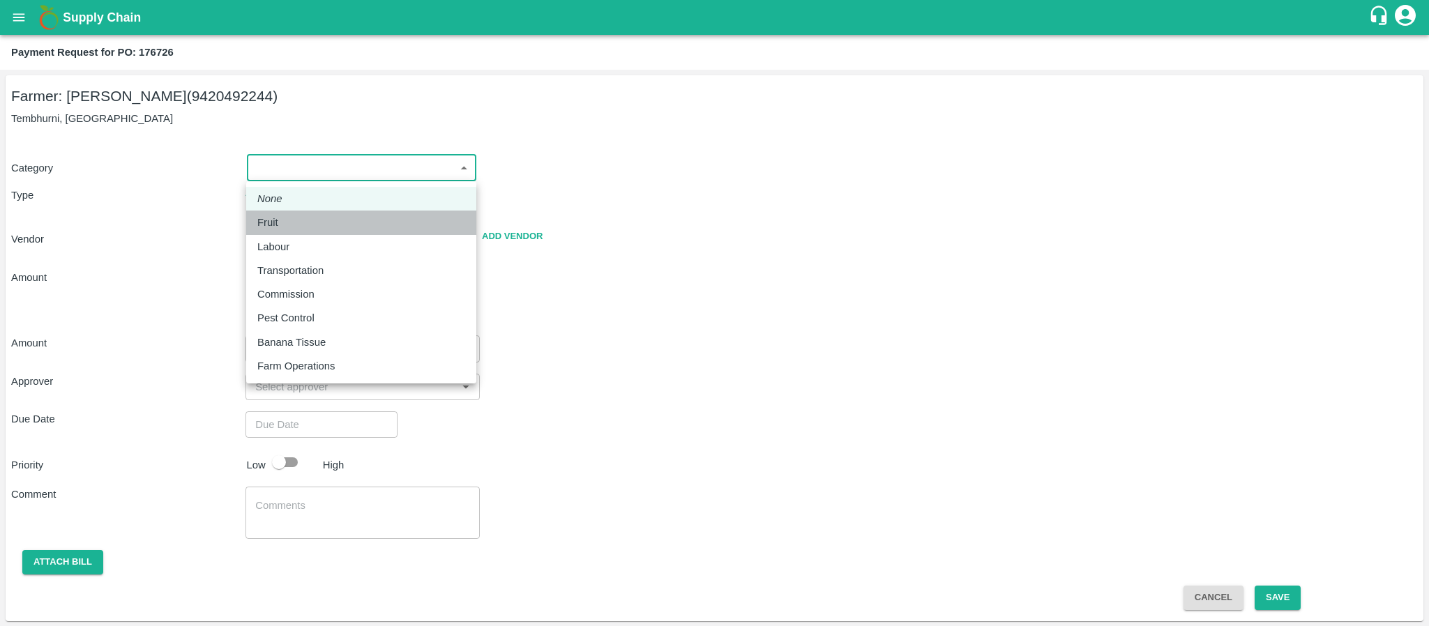
click at [295, 225] on div "Fruit" at bounding box center [361, 222] width 208 height 15
type input "1"
radio input "true"
type input "Sharada Ramesh Shinde - 9420492244(Farmer)"
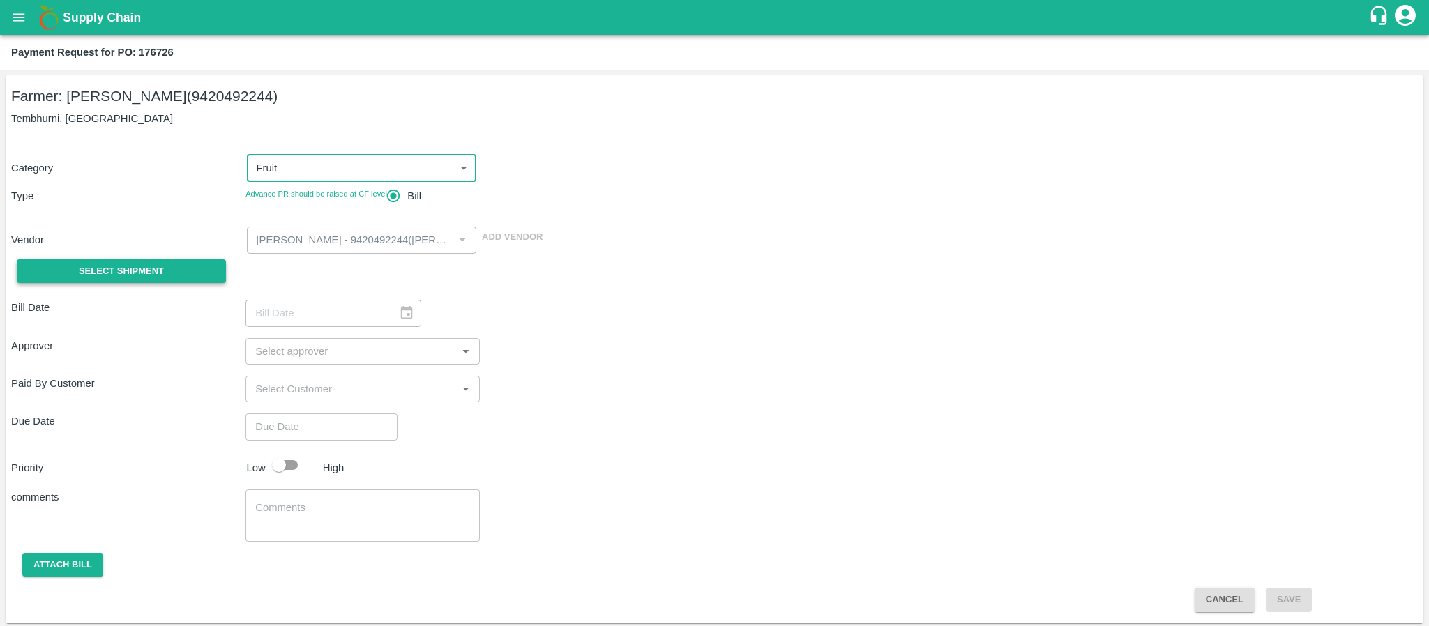
click at [90, 270] on span "Select Shipment" at bounding box center [121, 272] width 85 height 16
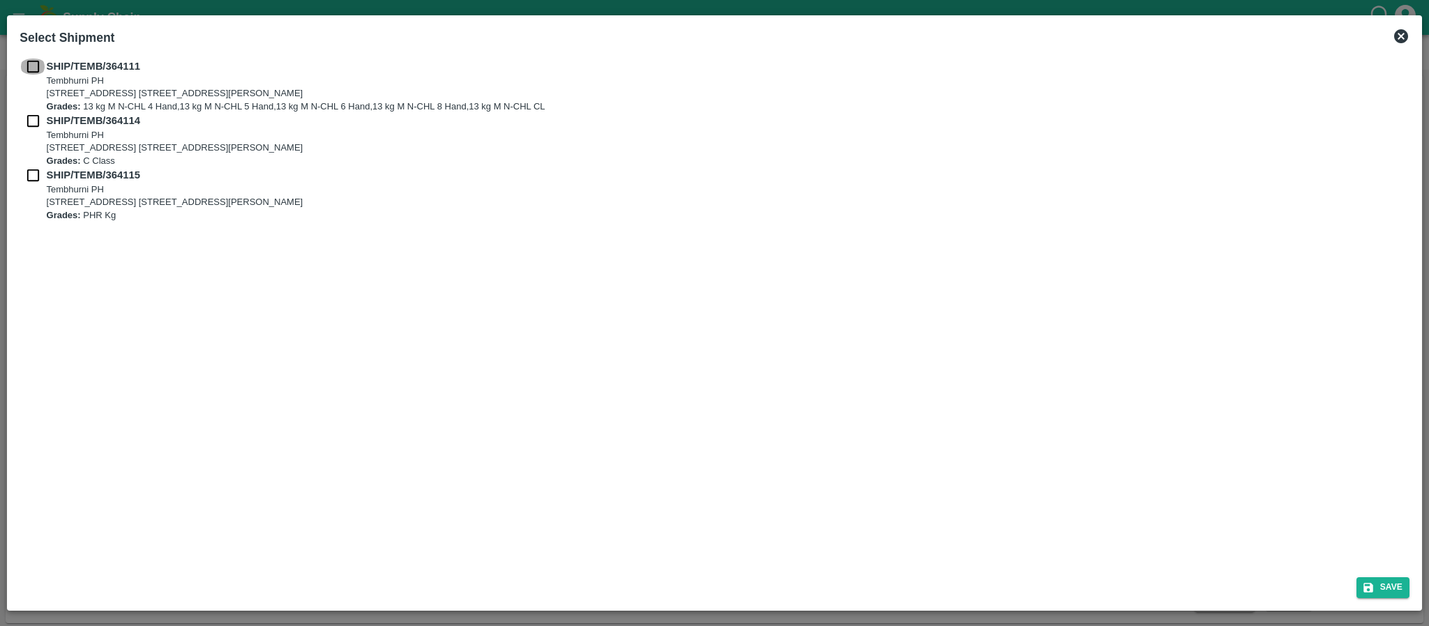
click at [33, 67] on input "checkbox" at bounding box center [33, 66] width 27 height 15
checkbox input "true"
click at [34, 119] on input "checkbox" at bounding box center [33, 120] width 27 height 15
checkbox input "true"
click at [27, 181] on input "checkbox" at bounding box center [33, 174] width 27 height 15
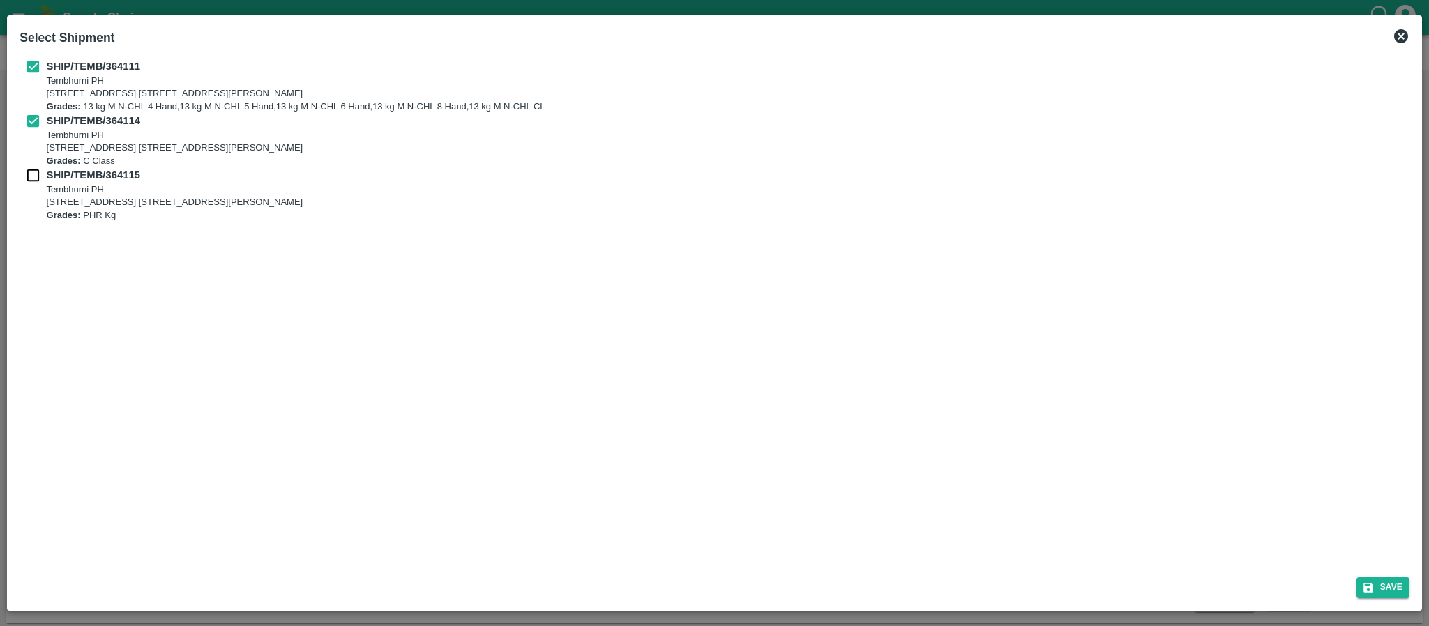
checkbox input "true"
drag, startPoint x: 1380, startPoint y: 587, endPoint x: 1331, endPoint y: 563, distance: 53.6
click at [1381, 587] on button "Save" at bounding box center [1383, 587] width 53 height 20
type input "17/09/2025"
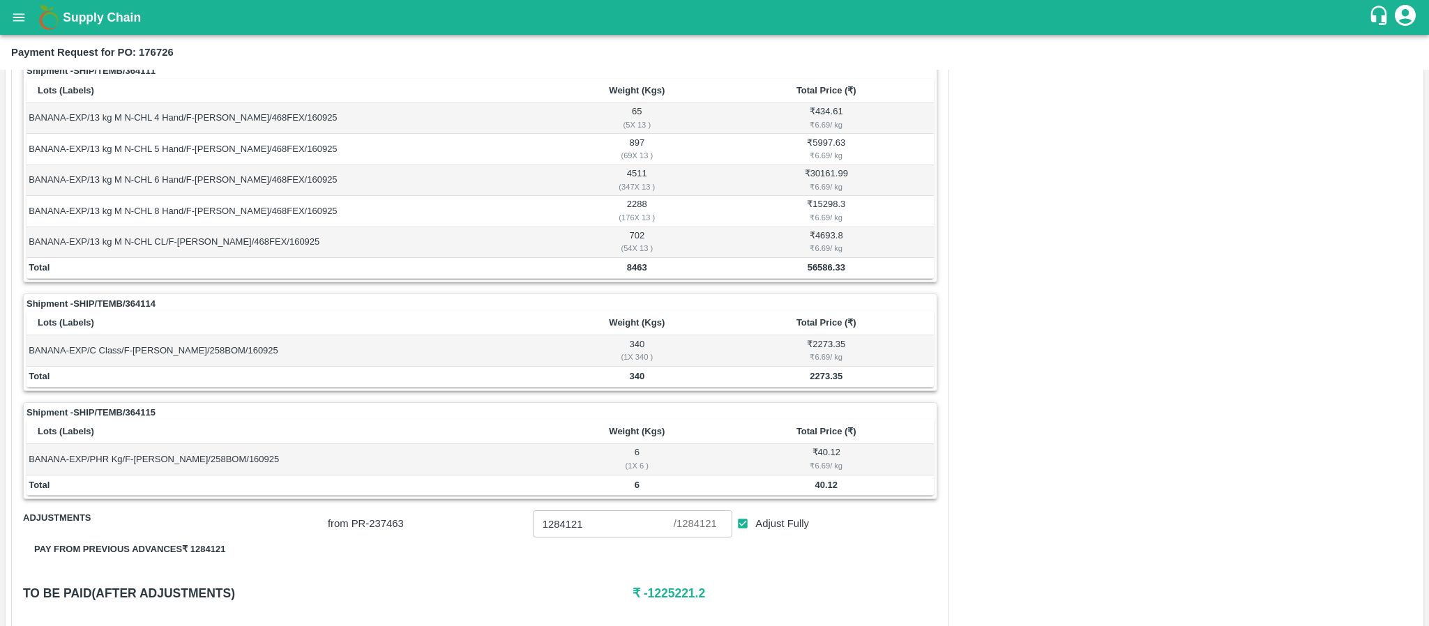
scroll to position [209, 0]
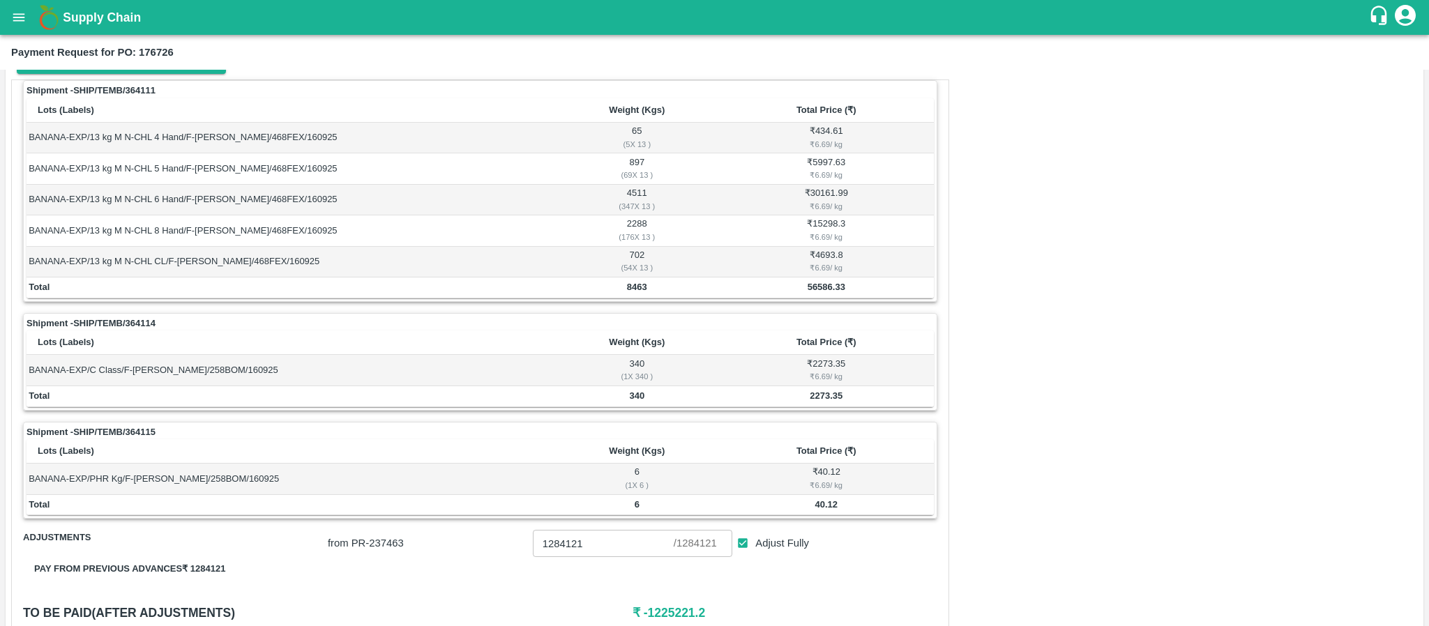
click at [827, 285] on b "56586.33" at bounding box center [827, 287] width 38 height 10
copy b "56586.33"
click at [827, 400] on b "2273.35" at bounding box center [826, 396] width 33 height 10
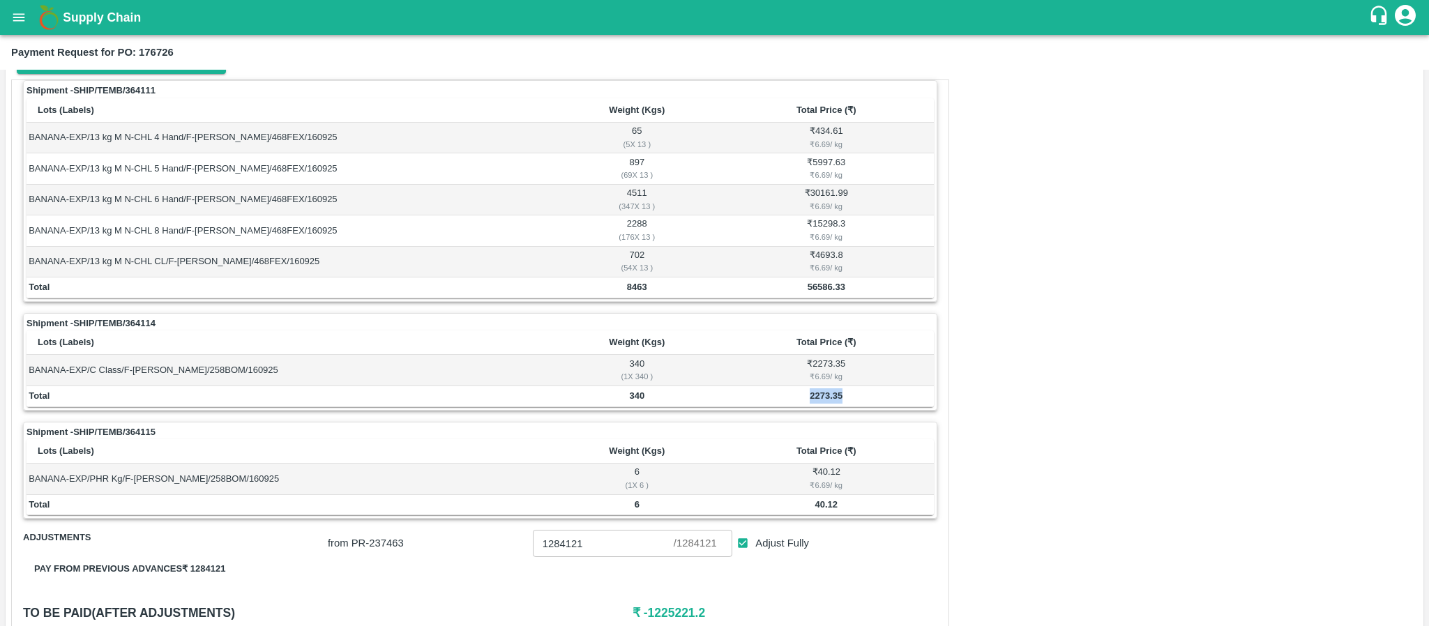
copy b "2273.35"
click at [808, 509] on td "40.12" at bounding box center [826, 505] width 215 height 21
click at [810, 509] on td "40.12" at bounding box center [826, 505] width 215 height 21
copy b "40.12"
click at [22, 23] on icon "open drawer" at bounding box center [18, 17] width 15 height 15
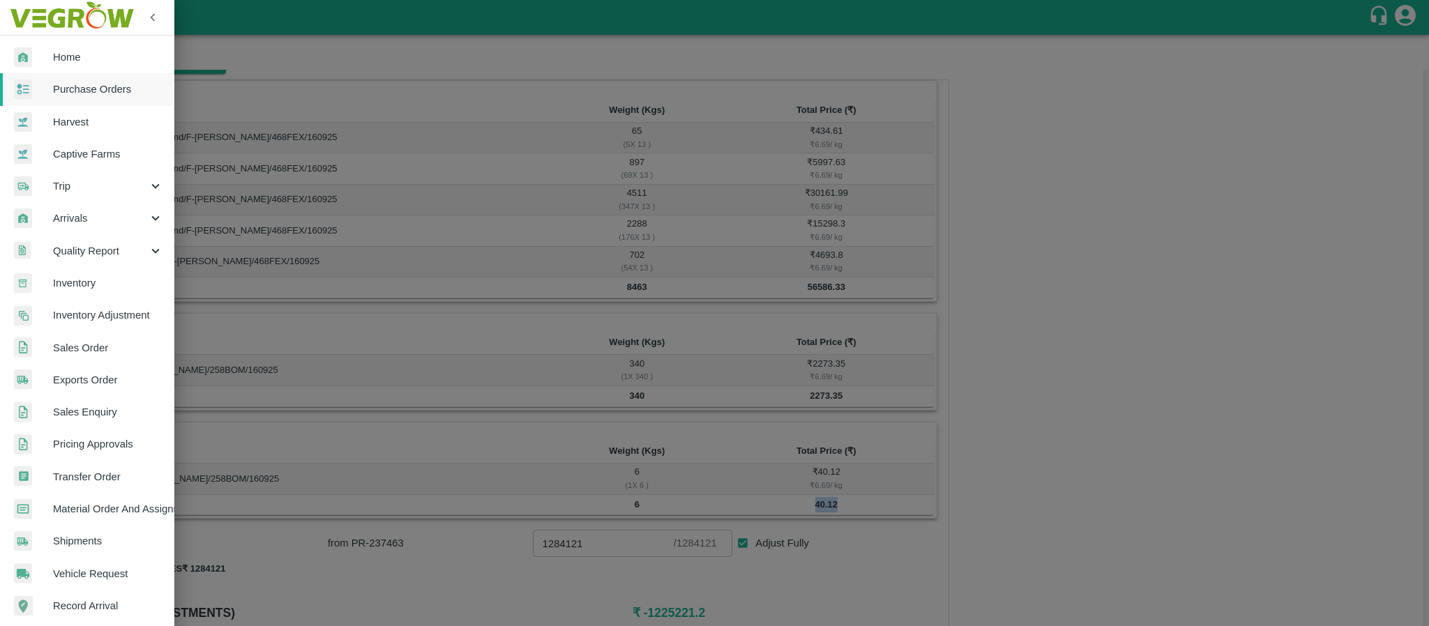
click at [75, 92] on span "Purchase Orders" at bounding box center [108, 89] width 110 height 15
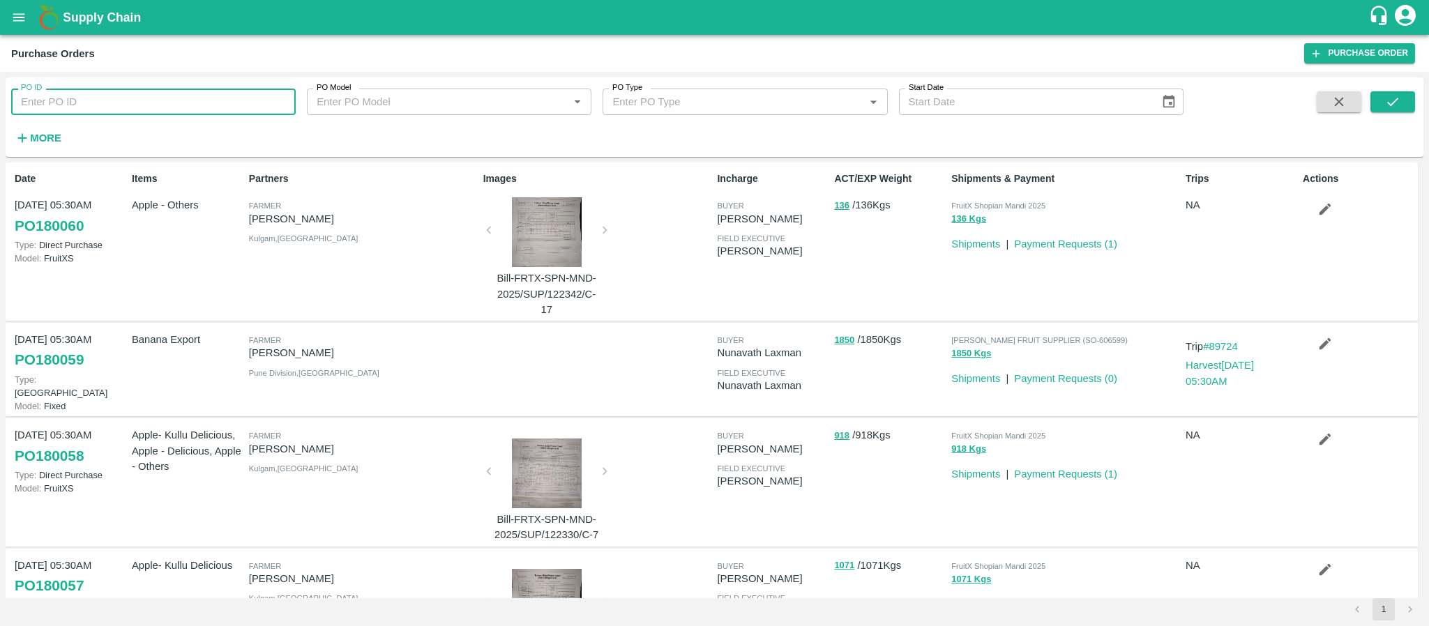
click at [84, 105] on input "PO ID" at bounding box center [153, 102] width 285 height 27
paste input "176724"
type input "176724"
click at [1398, 95] on icon "submit" at bounding box center [1392, 101] width 15 height 15
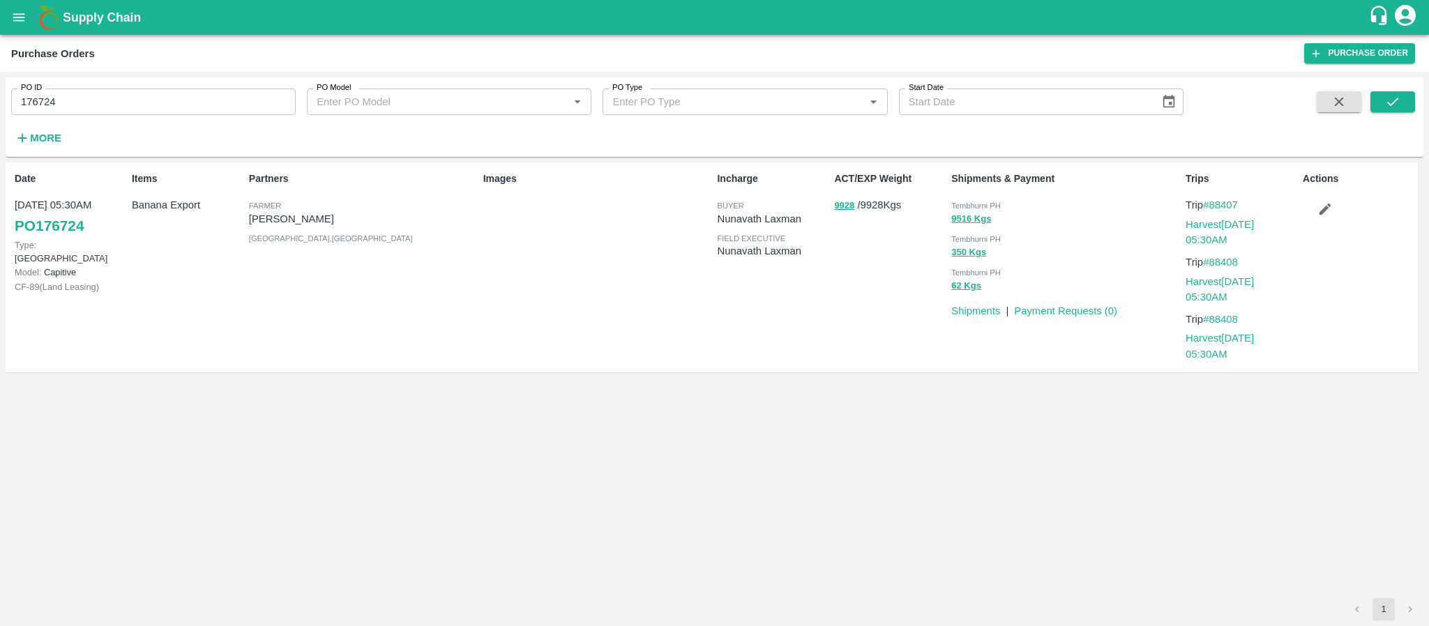
click at [132, 122] on div "PO ID 176724 PO ID PO Model PO Model   * PO Type PO Type   * Start Date Start D…" at bounding box center [592, 113] width 1184 height 73
click at [121, 114] on input "176724" at bounding box center [153, 102] width 285 height 27
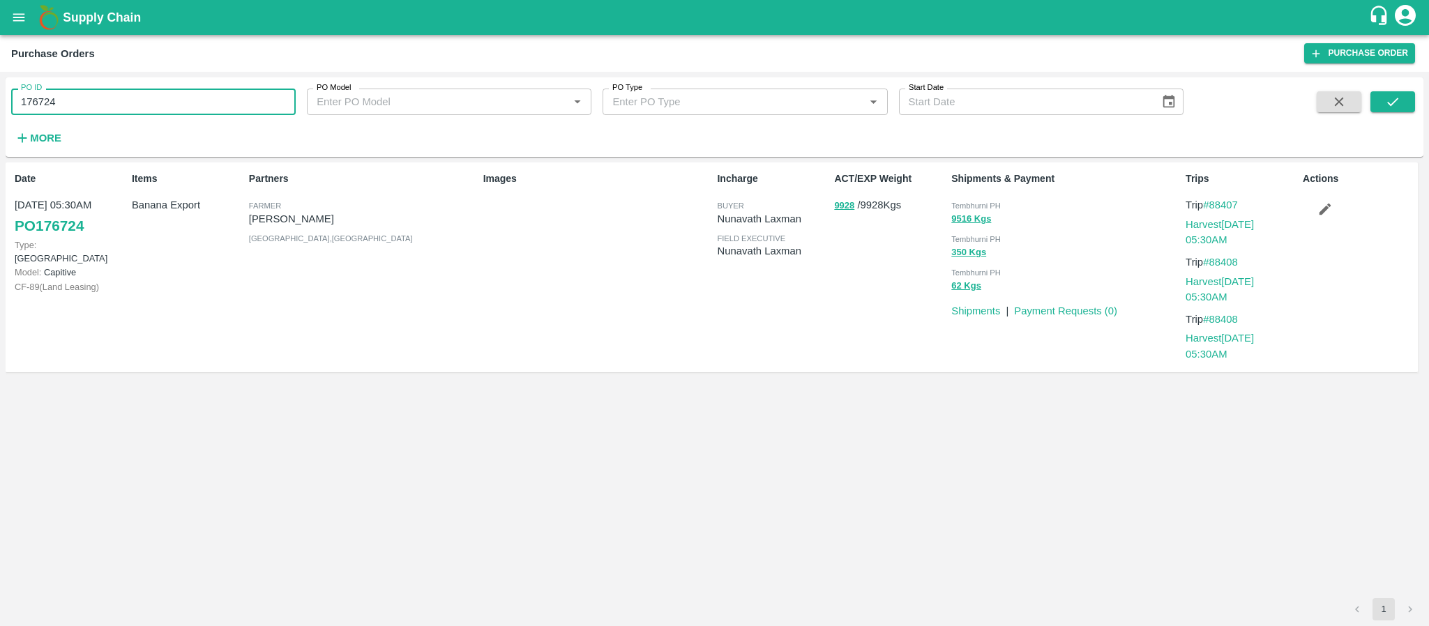
paste input "text"
click at [1386, 113] on span at bounding box center [1392, 119] width 45 height 57
click at [1396, 94] on icon "submit" at bounding box center [1392, 101] width 15 height 15
click at [42, 105] on input "174456" at bounding box center [153, 102] width 285 height 27
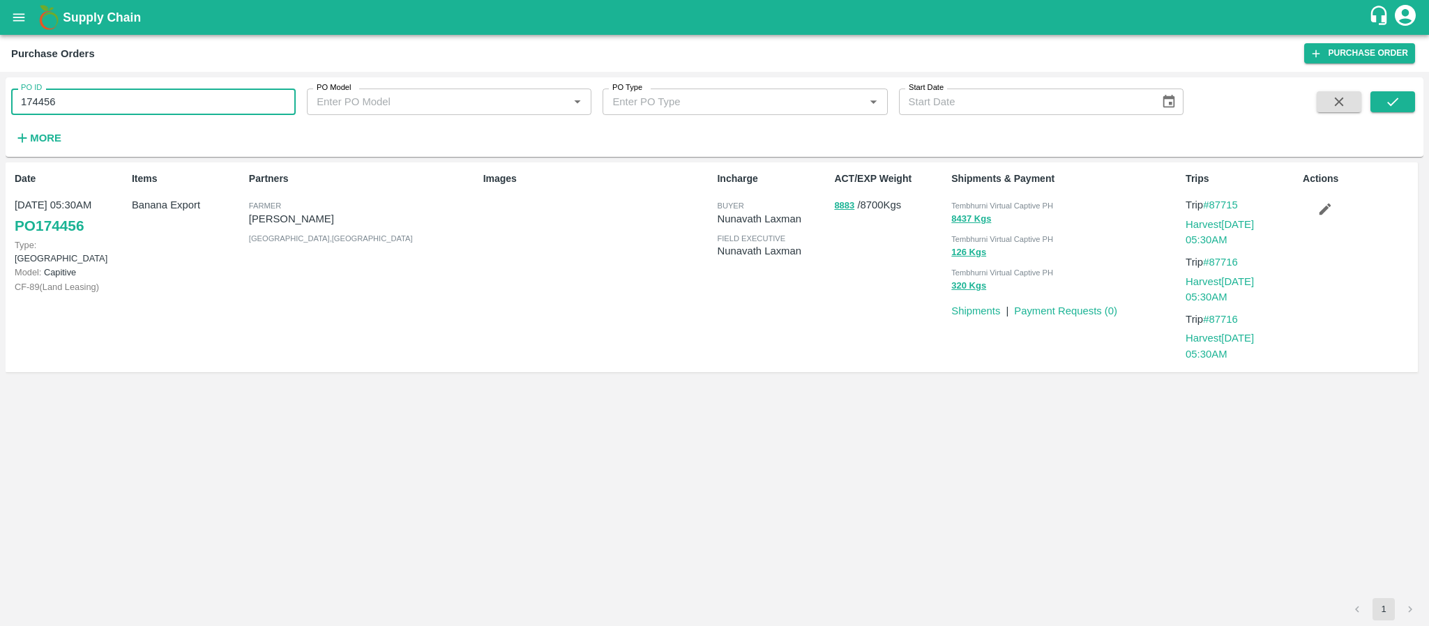
paste input "text"
click at [1396, 103] on icon "submit" at bounding box center [1392, 101] width 15 height 15
click at [52, 91] on input "174688" at bounding box center [153, 102] width 285 height 27
paste input "text"
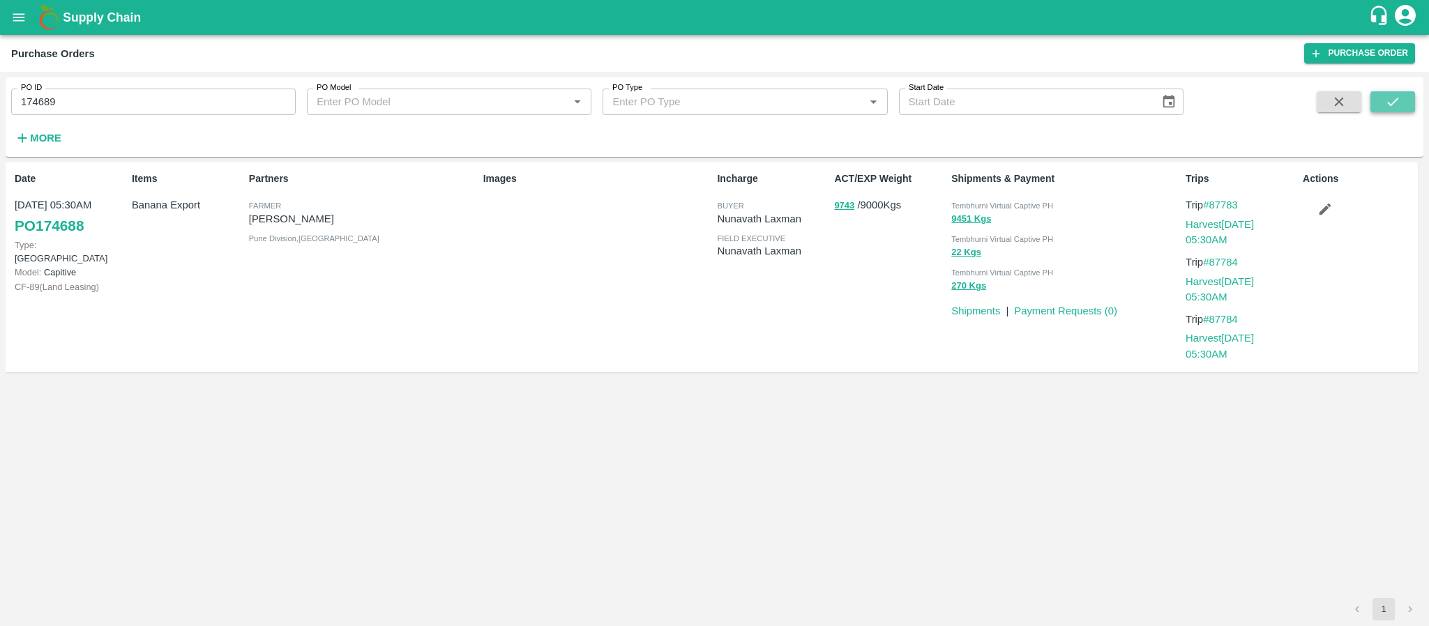
click at [1394, 100] on icon "submit" at bounding box center [1392, 101] width 15 height 15
click at [97, 103] on input "174689" at bounding box center [153, 102] width 285 height 27
paste input "text"
click at [97, 103] on input "174689175285" at bounding box center [153, 102] width 285 height 27
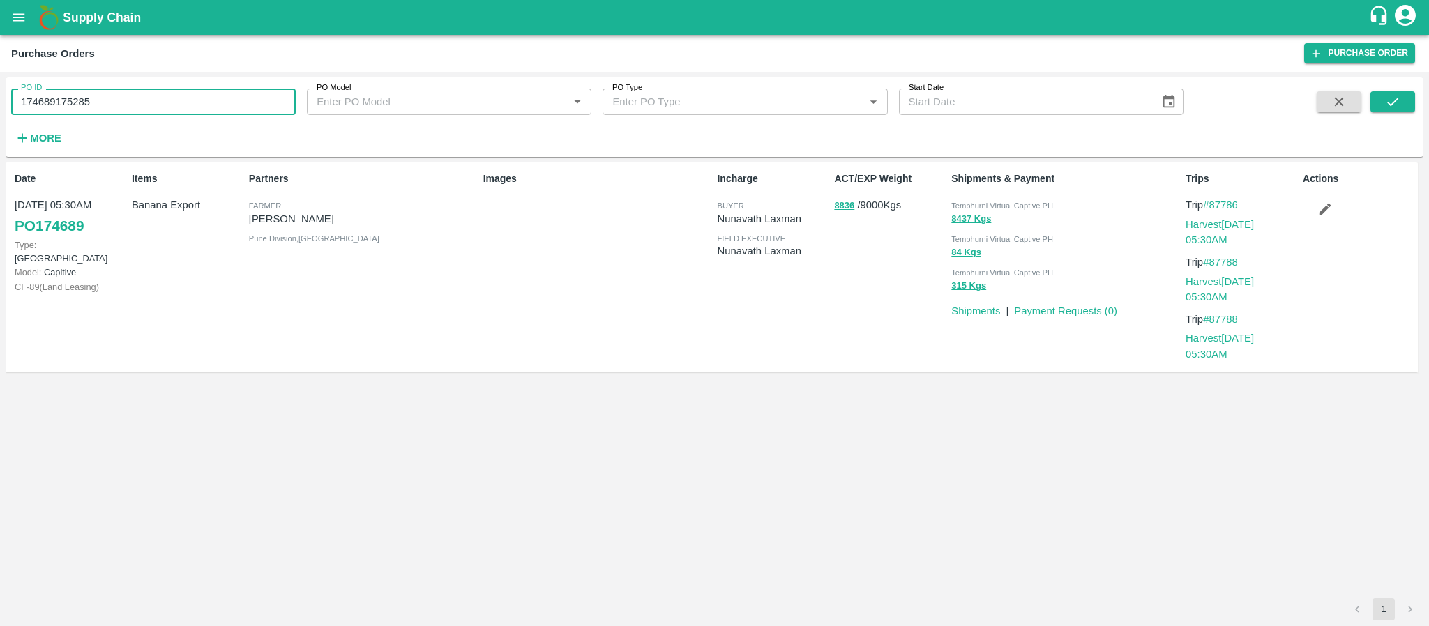
paste input "text"
click at [97, 103] on input "174689175285 175285" at bounding box center [153, 102] width 285 height 27
paste input "text"
click at [97, 103] on input "174689175285 175285" at bounding box center [153, 102] width 285 height 27
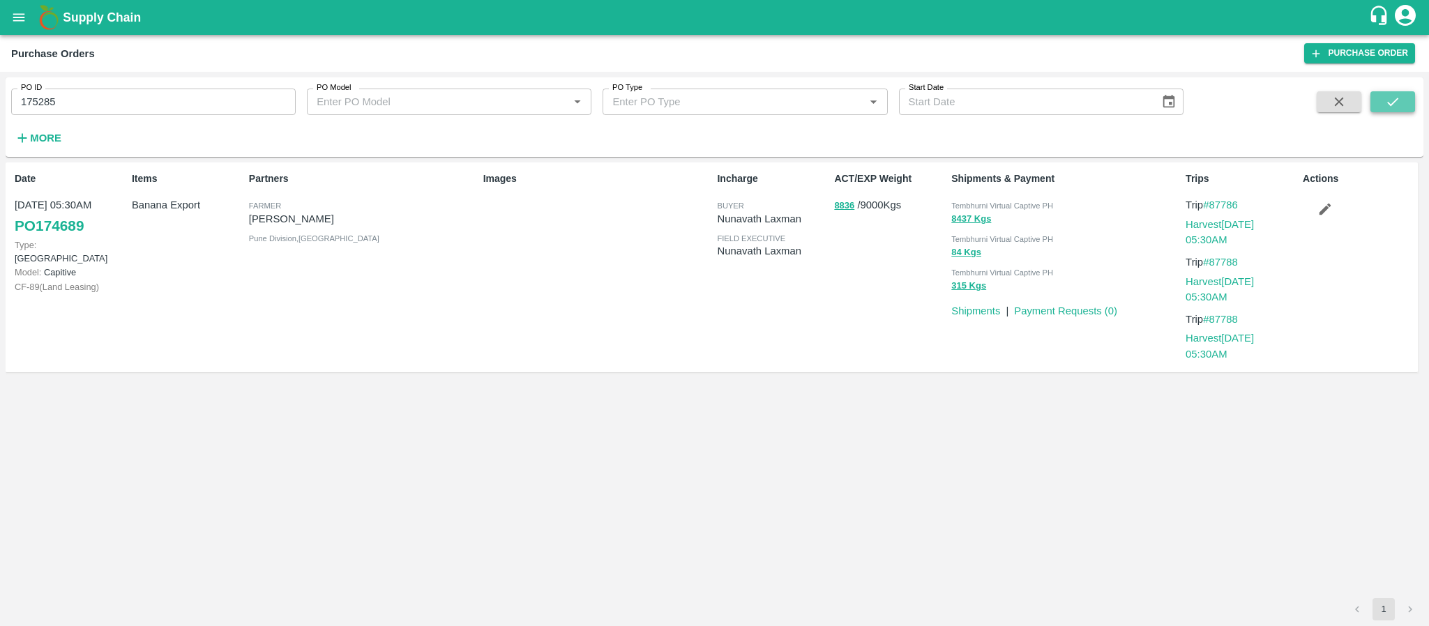
click at [1398, 97] on icon "submit" at bounding box center [1392, 101] width 15 height 15
click at [46, 105] on input "175285" at bounding box center [153, 102] width 285 height 27
paste input "text"
click at [1419, 91] on div "PO ID 175318 PO ID PO Model PO Model   * PO Type PO Type   * Start Date Start D…" at bounding box center [715, 117] width 1418 height 68
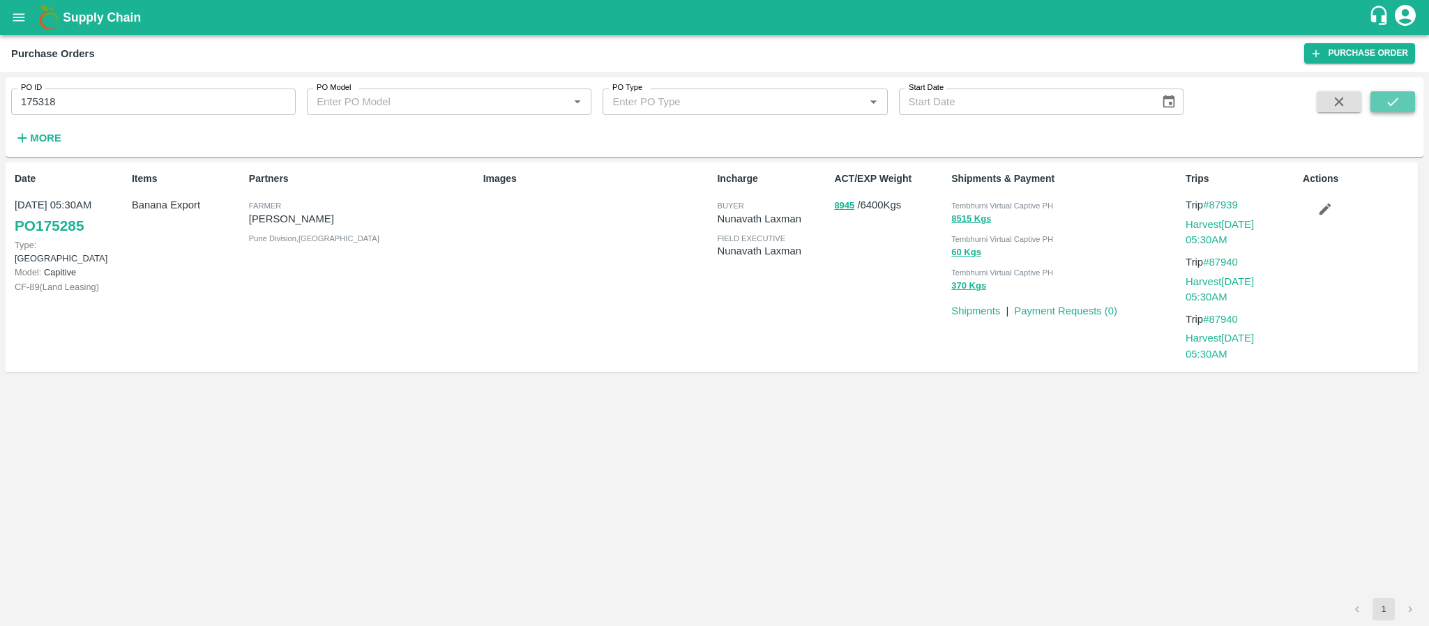
click at [1409, 93] on button "submit" at bounding box center [1392, 101] width 45 height 21
click at [43, 97] on input "175318" at bounding box center [153, 102] width 285 height 27
paste input "text"
click at [1406, 100] on button "submit" at bounding box center [1392, 101] width 45 height 21
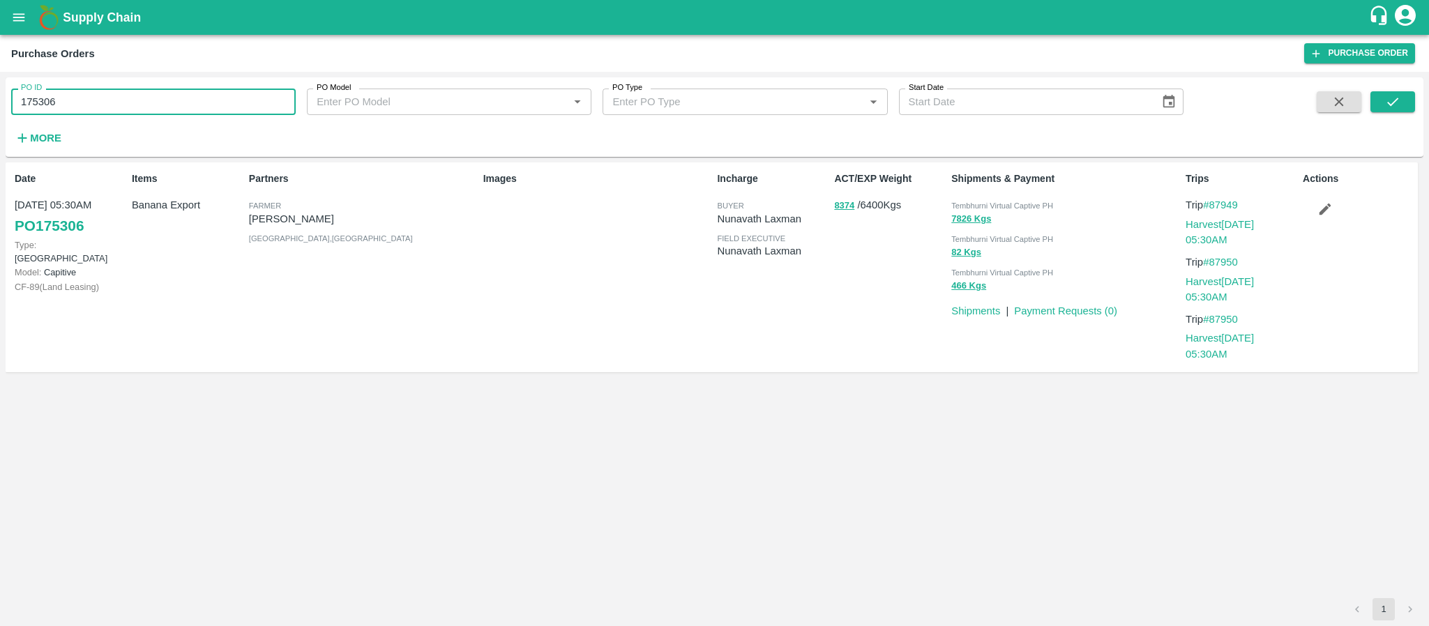
click at [128, 97] on input "175306" at bounding box center [153, 102] width 285 height 27
paste input "text"
click at [128, 97] on input "175306" at bounding box center [153, 102] width 285 height 27
click at [1386, 103] on icon "submit" at bounding box center [1392, 101] width 15 height 15
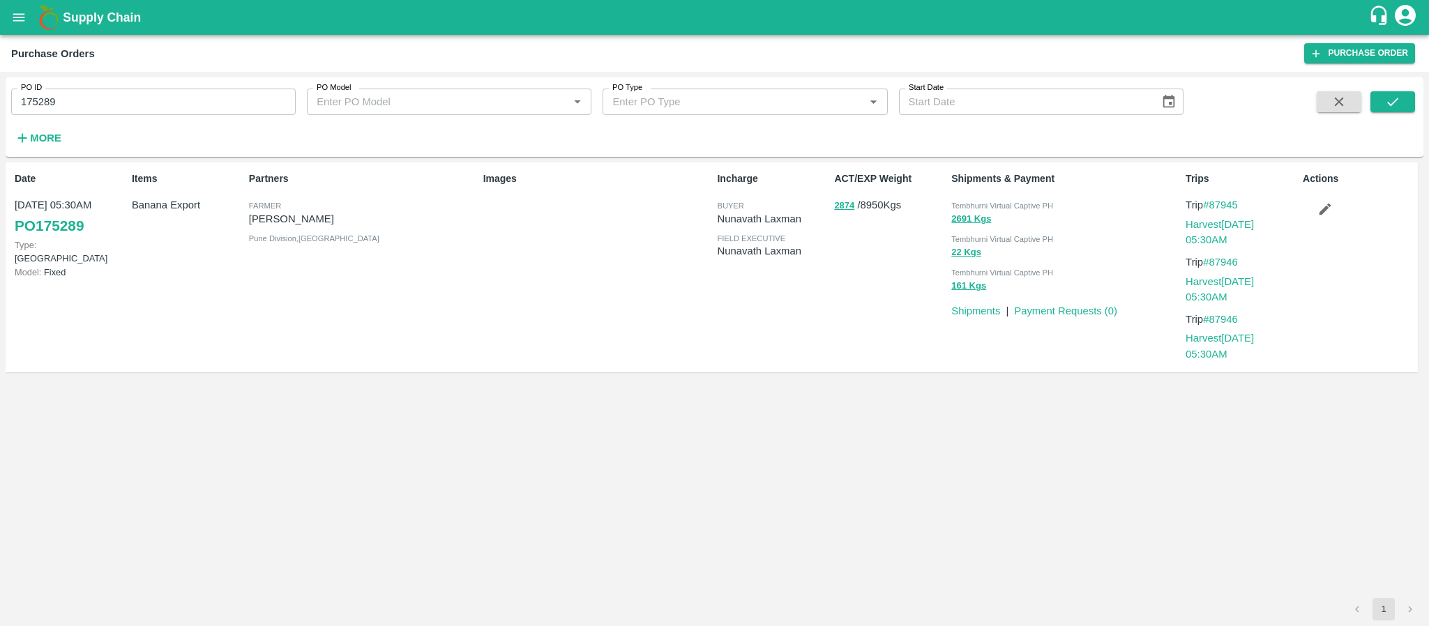
click at [25, 84] on label "PO ID" at bounding box center [31, 87] width 21 height 11
click at [25, 89] on input "175289" at bounding box center [153, 102] width 285 height 27
click at [40, 93] on label "PO ID" at bounding box center [31, 87] width 21 height 11
click at [40, 93] on input "175289" at bounding box center [153, 102] width 285 height 27
click at [40, 93] on label "PO ID" at bounding box center [31, 87] width 21 height 11
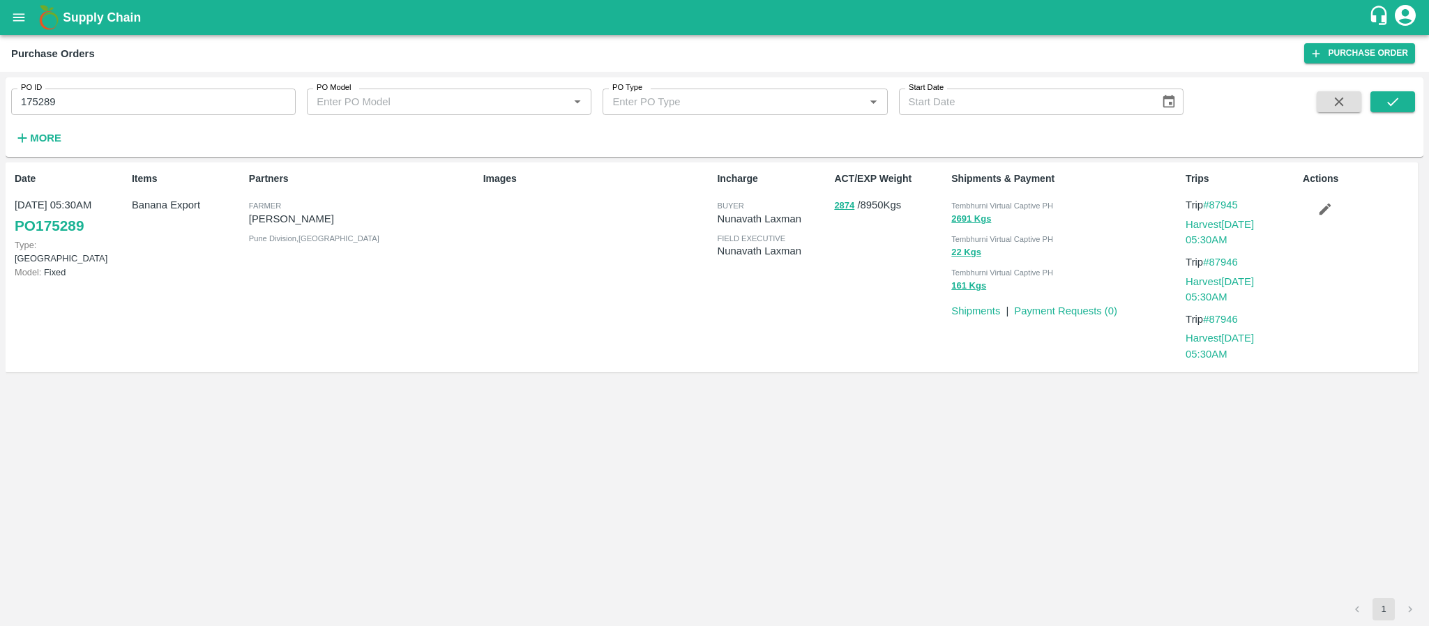
click at [40, 93] on input "175289" at bounding box center [153, 102] width 285 height 27
click at [40, 93] on label "PO ID" at bounding box center [31, 87] width 21 height 11
click at [40, 93] on input "175289" at bounding box center [153, 102] width 285 height 27
click at [40, 98] on input "175289" at bounding box center [153, 102] width 285 height 27
click at [40, 99] on input "175289" at bounding box center [153, 102] width 285 height 27
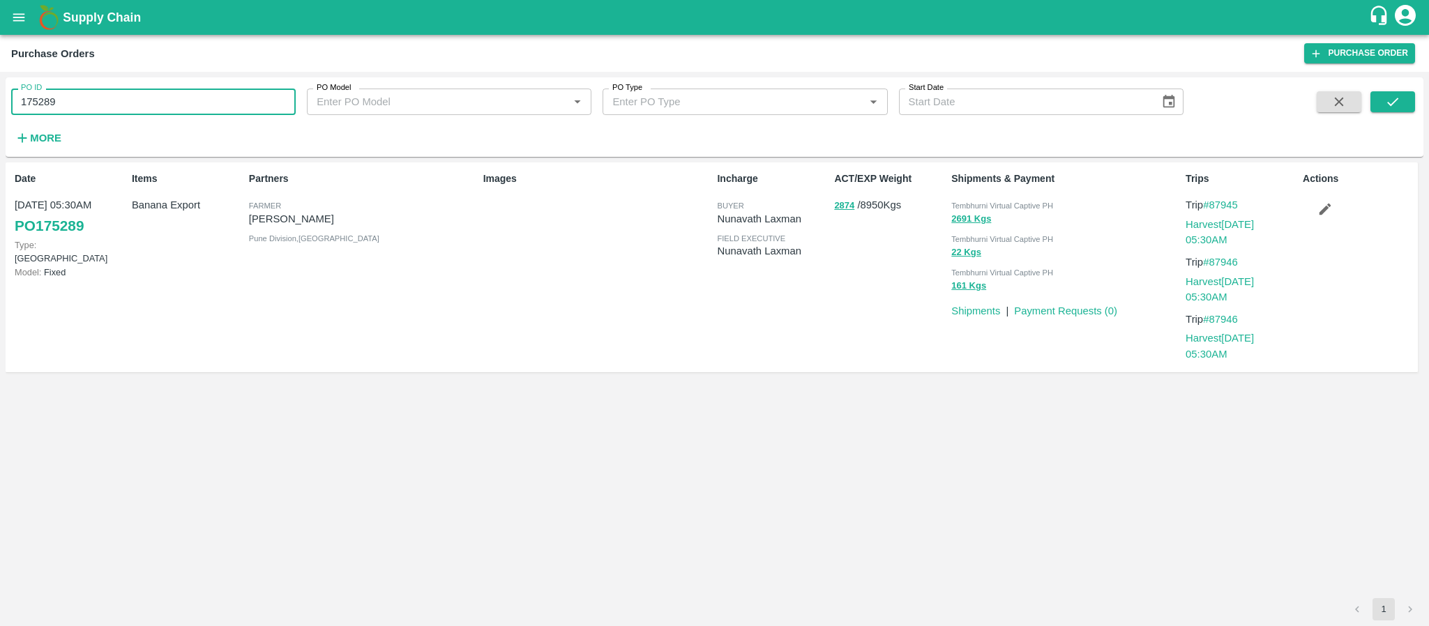
click at [40, 99] on input "175289" at bounding box center [153, 102] width 285 height 27
paste input "text"
type input "175288"
click at [1385, 100] on icon "submit" at bounding box center [1392, 101] width 15 height 15
